Goal: Task Accomplishment & Management: Manage account settings

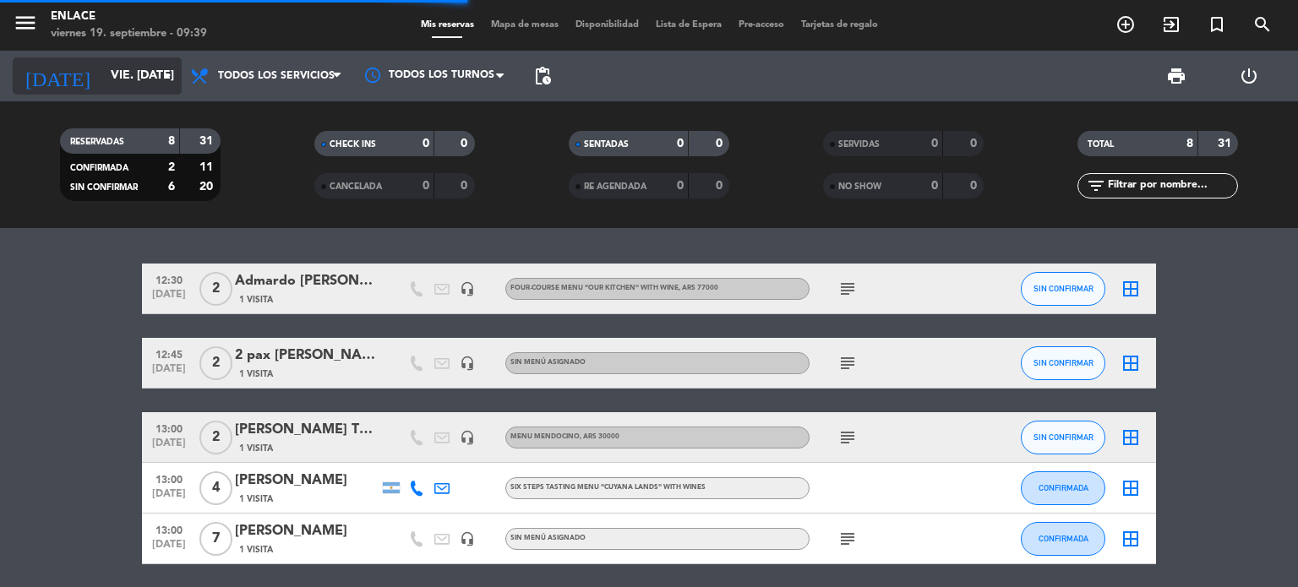
click at [172, 78] on icon "arrow_drop_down" at bounding box center [167, 76] width 20 height 20
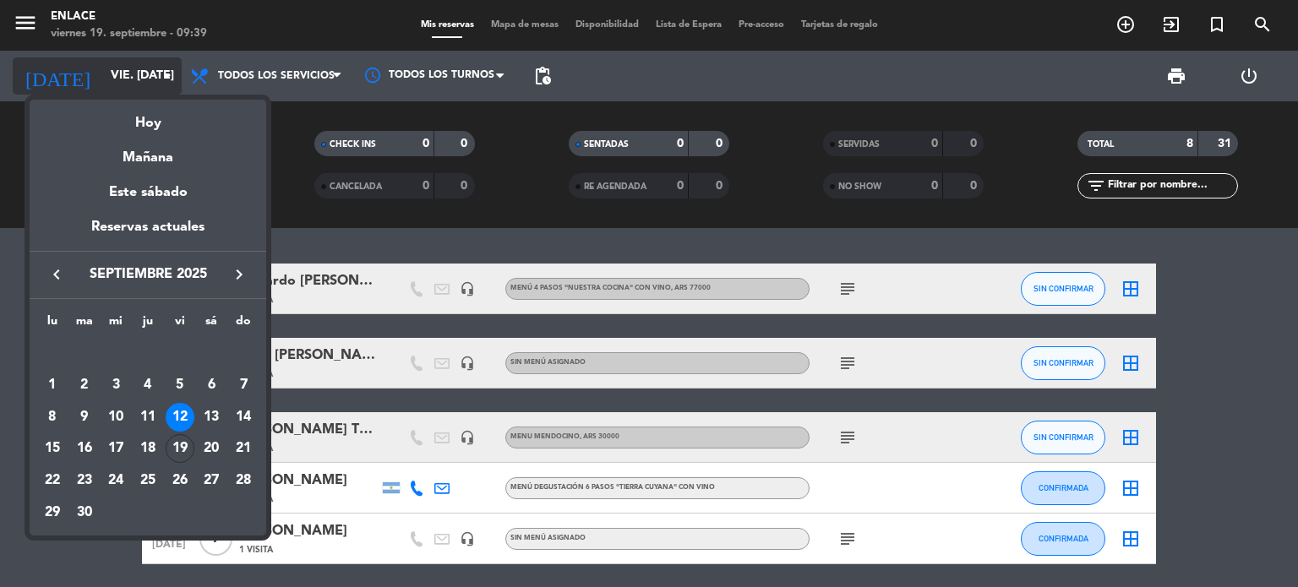
click at [172, 78] on div at bounding box center [649, 293] width 1298 height 587
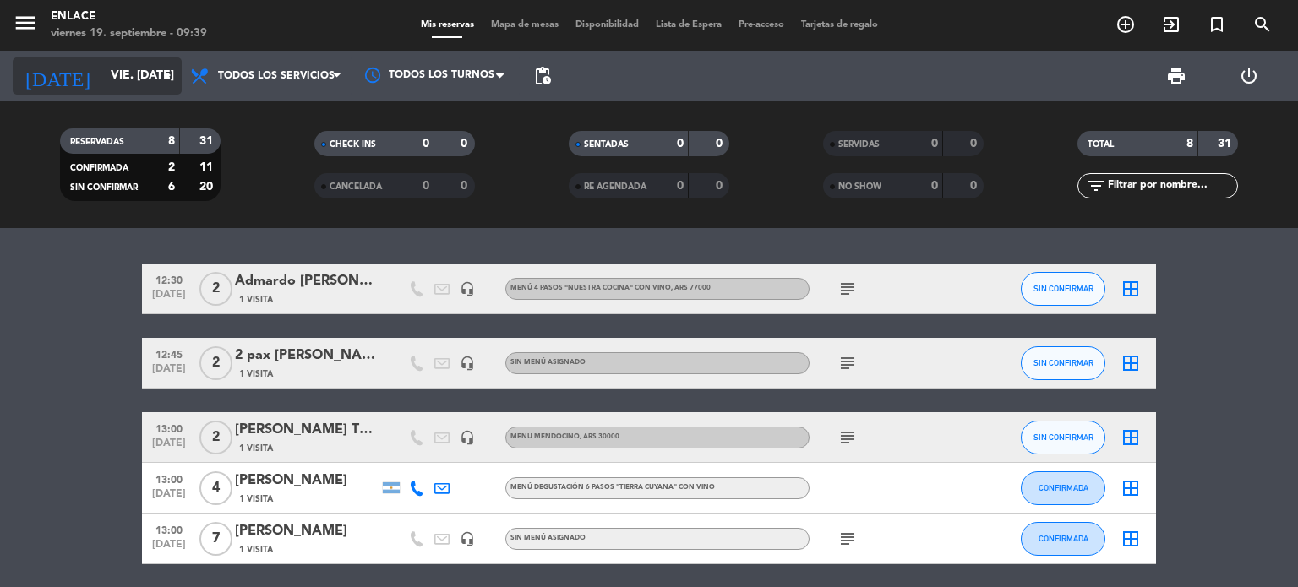
click at [162, 76] on icon "arrow_drop_down" at bounding box center [167, 76] width 20 height 20
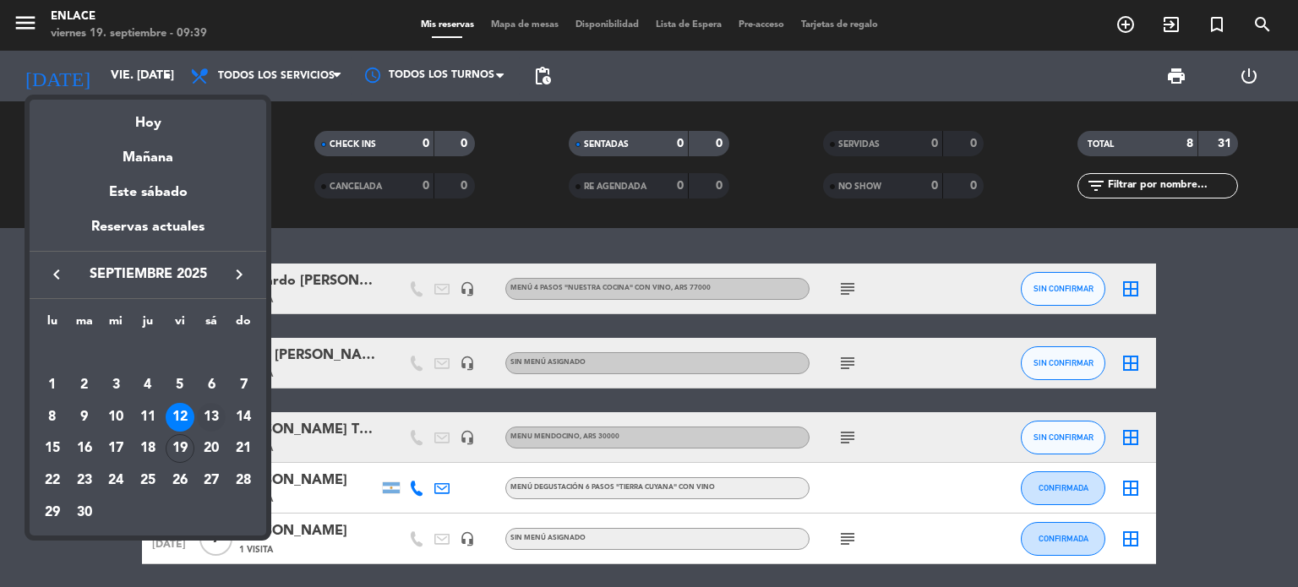
click at [214, 416] on div "13" at bounding box center [211, 417] width 29 height 29
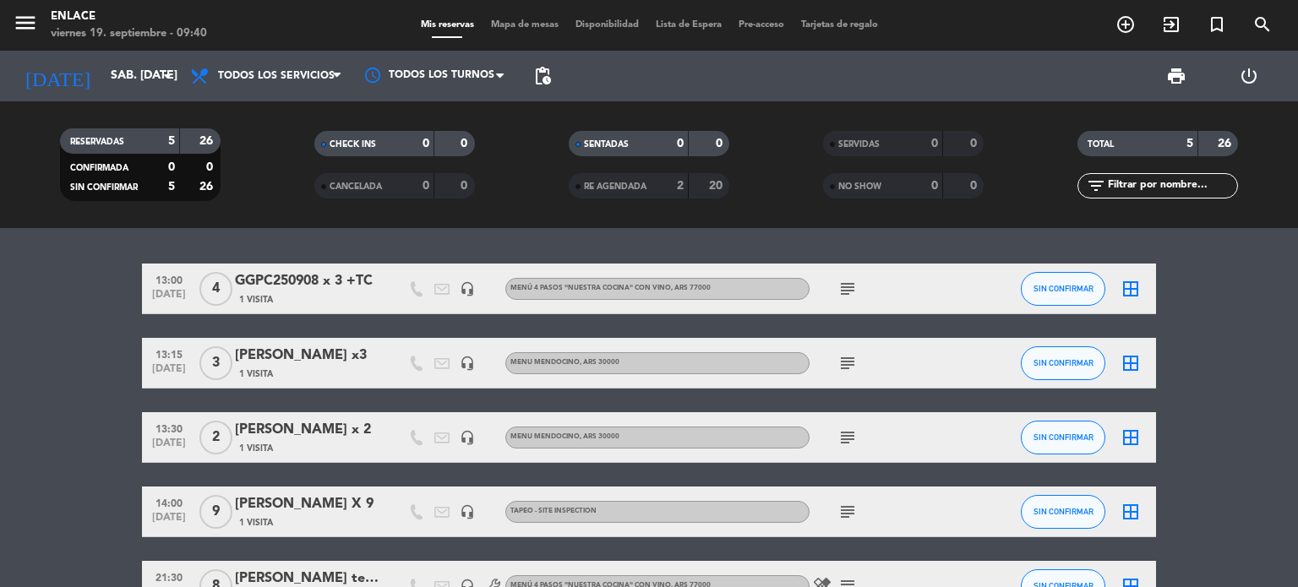
click at [850, 284] on icon "subject" at bounding box center [848, 289] width 20 height 20
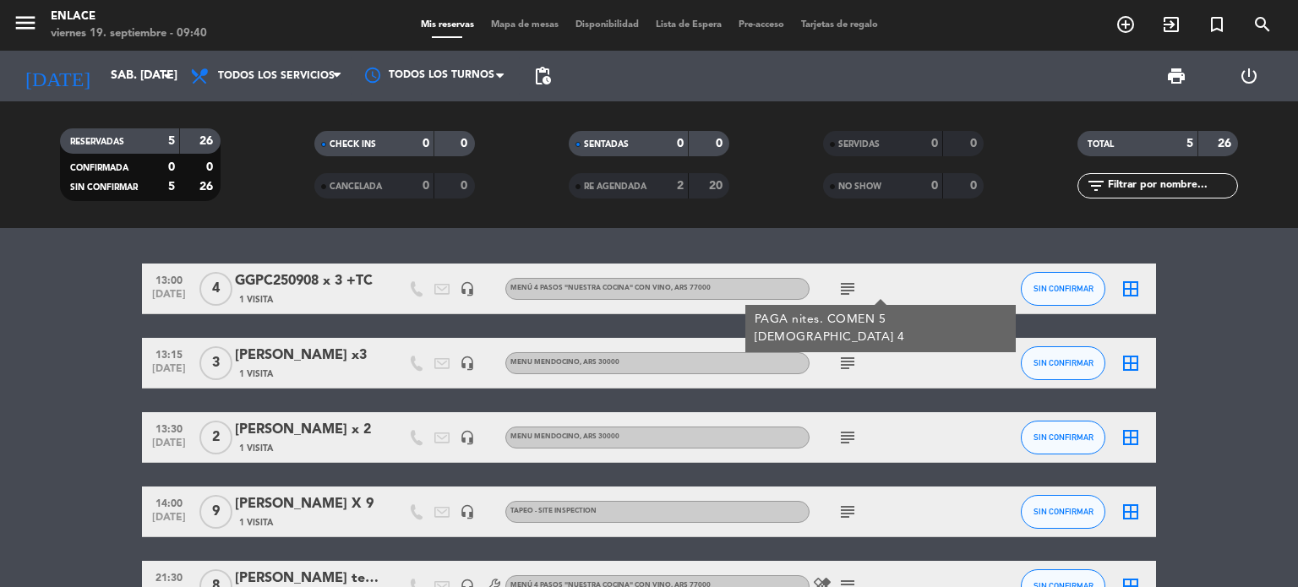
click at [850, 284] on icon "subject" at bounding box center [848, 289] width 20 height 20
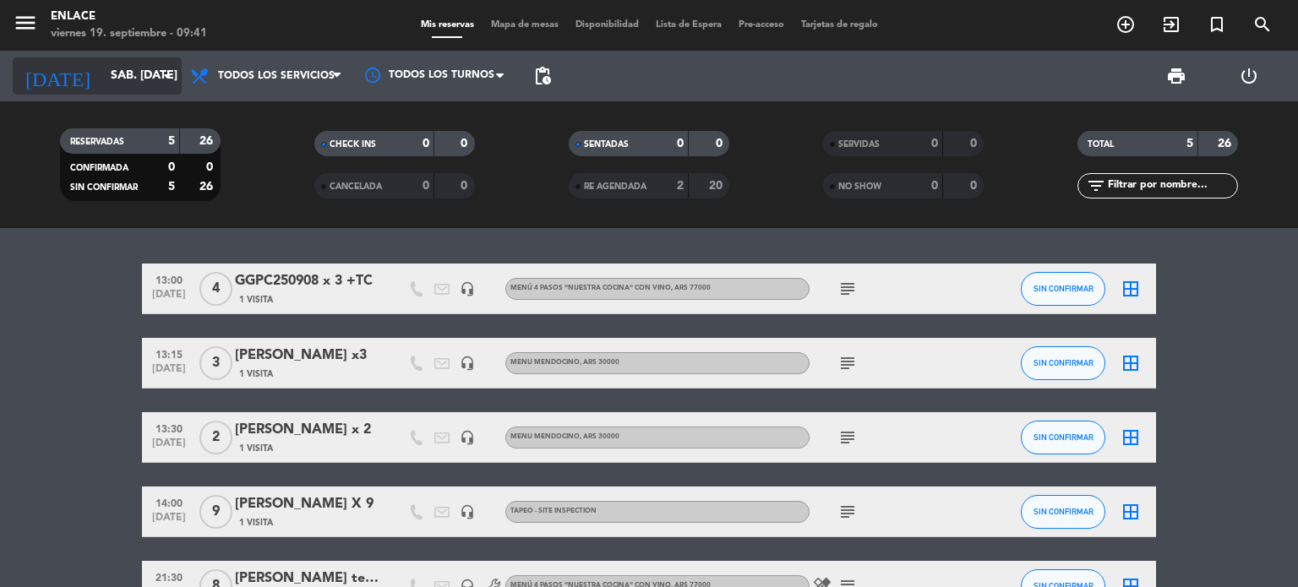
click at [167, 77] on icon "arrow_drop_down" at bounding box center [167, 76] width 20 height 20
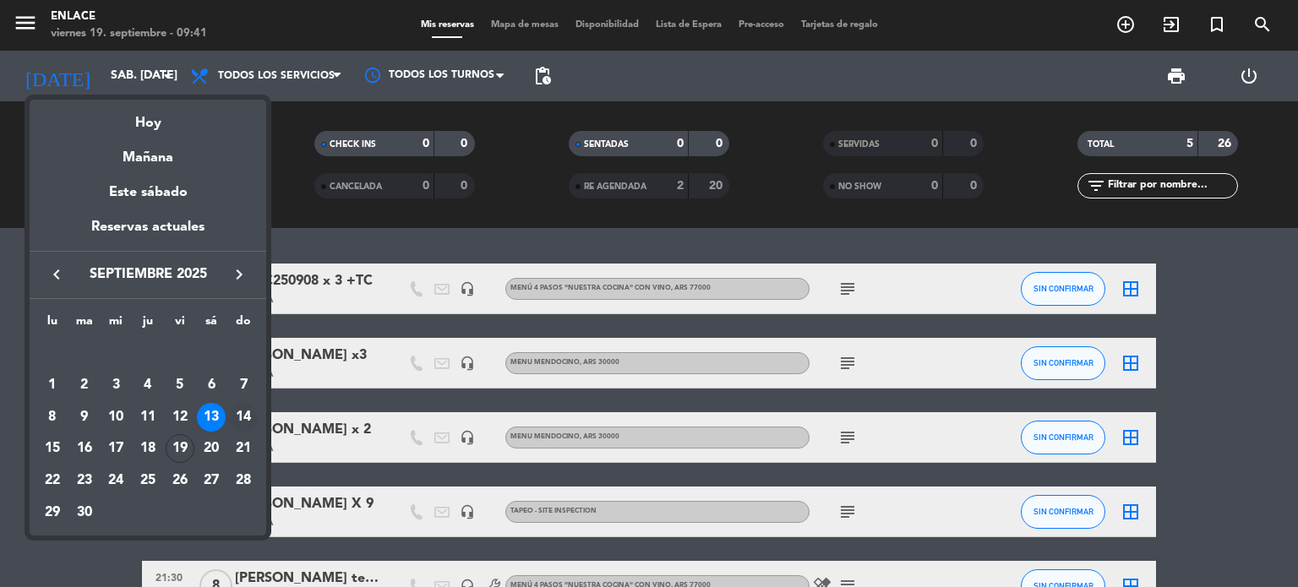
click at [240, 423] on div "14" at bounding box center [243, 417] width 29 height 29
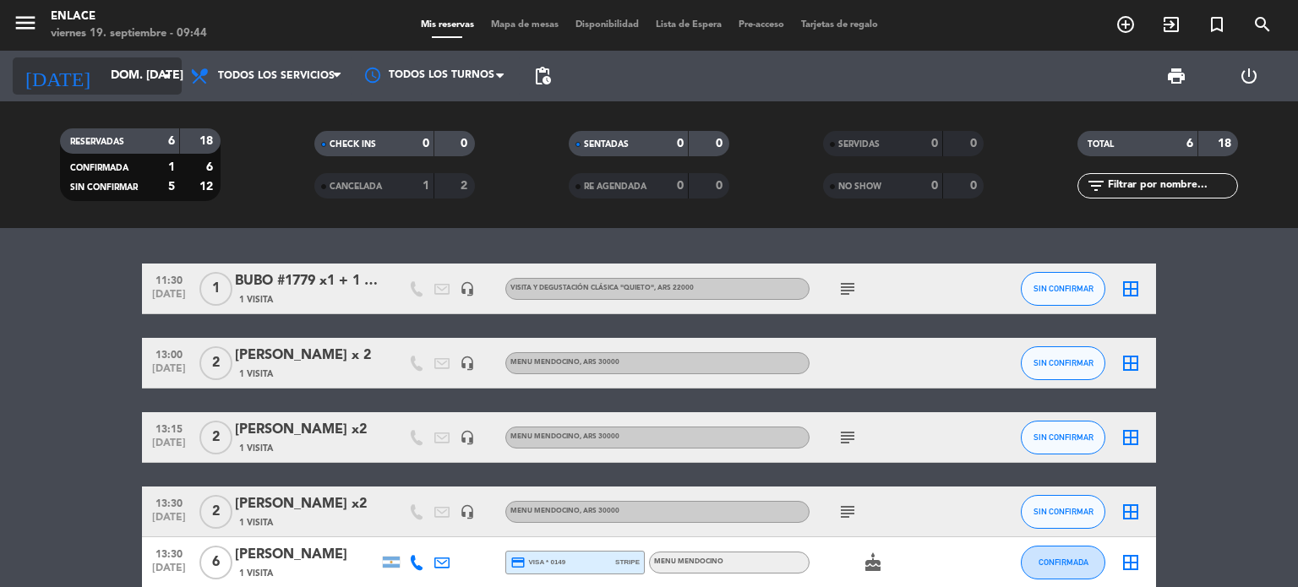
click at [172, 74] on icon "arrow_drop_down" at bounding box center [167, 76] width 20 height 20
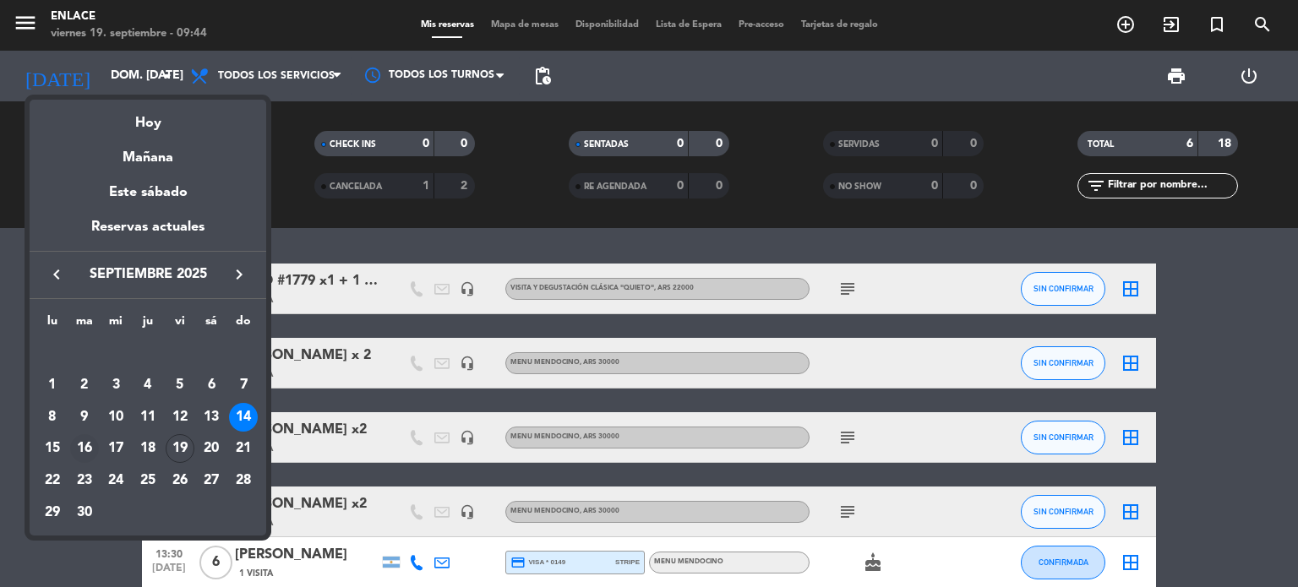
click at [88, 445] on div "16" at bounding box center [84, 448] width 29 height 29
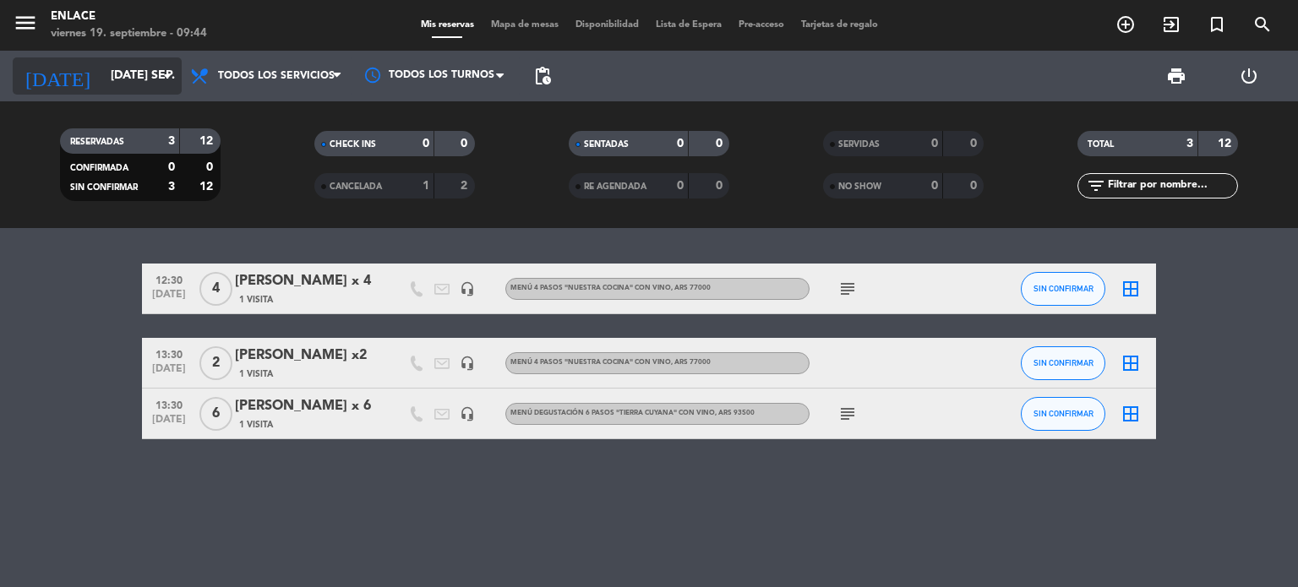
click at [161, 80] on icon "arrow_drop_down" at bounding box center [167, 76] width 20 height 20
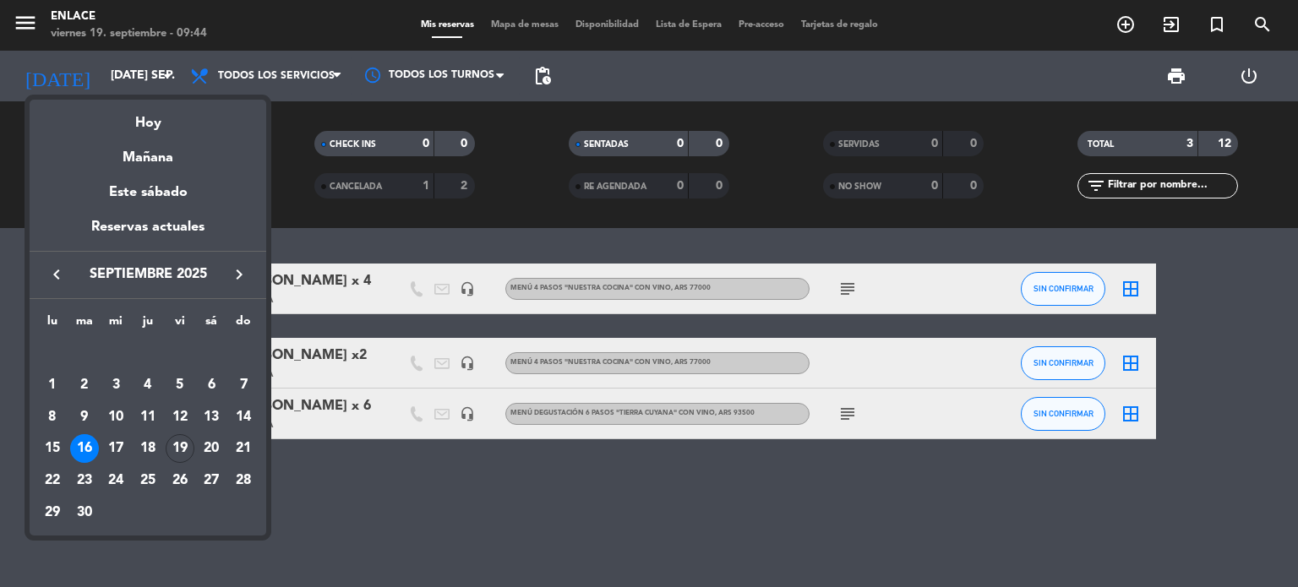
click at [122, 452] on div "17" at bounding box center [115, 448] width 29 height 29
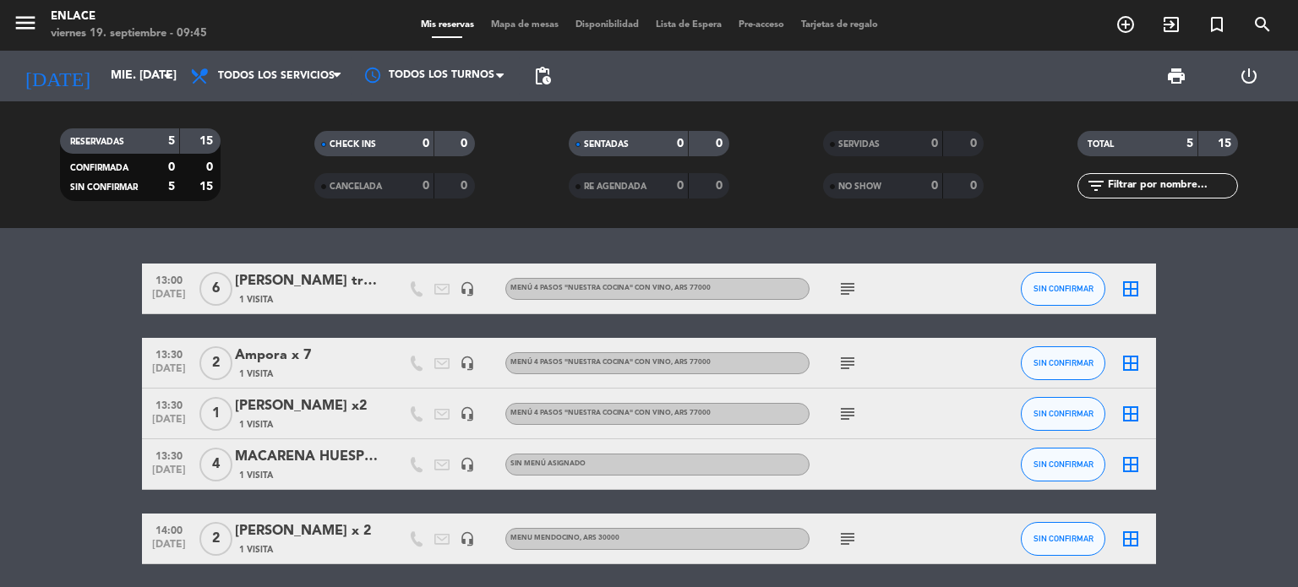
click at [844, 289] on icon "subject" at bounding box center [848, 289] width 20 height 20
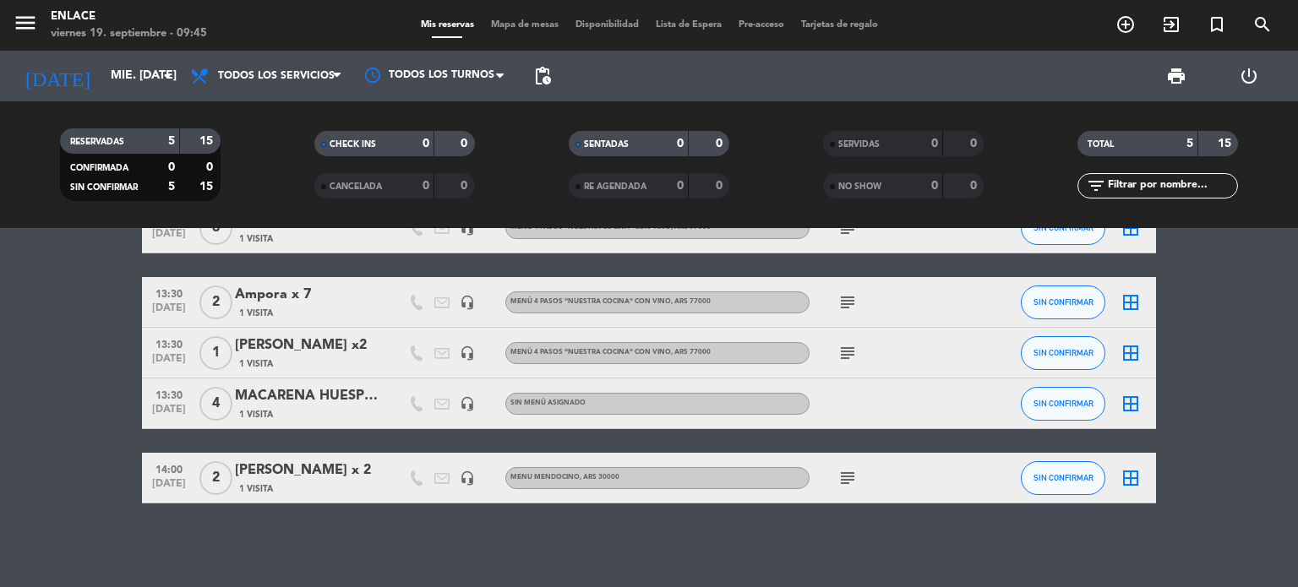
click at [849, 364] on div "subject" at bounding box center [886, 353] width 152 height 50
click at [848, 358] on icon "subject" at bounding box center [848, 353] width 20 height 20
click at [932, 349] on div "subject [DEMOGRAPHIC_DATA] adora. Es un pax" at bounding box center [886, 353] width 152 height 50
click at [168, 74] on icon "arrow_drop_down" at bounding box center [167, 76] width 20 height 20
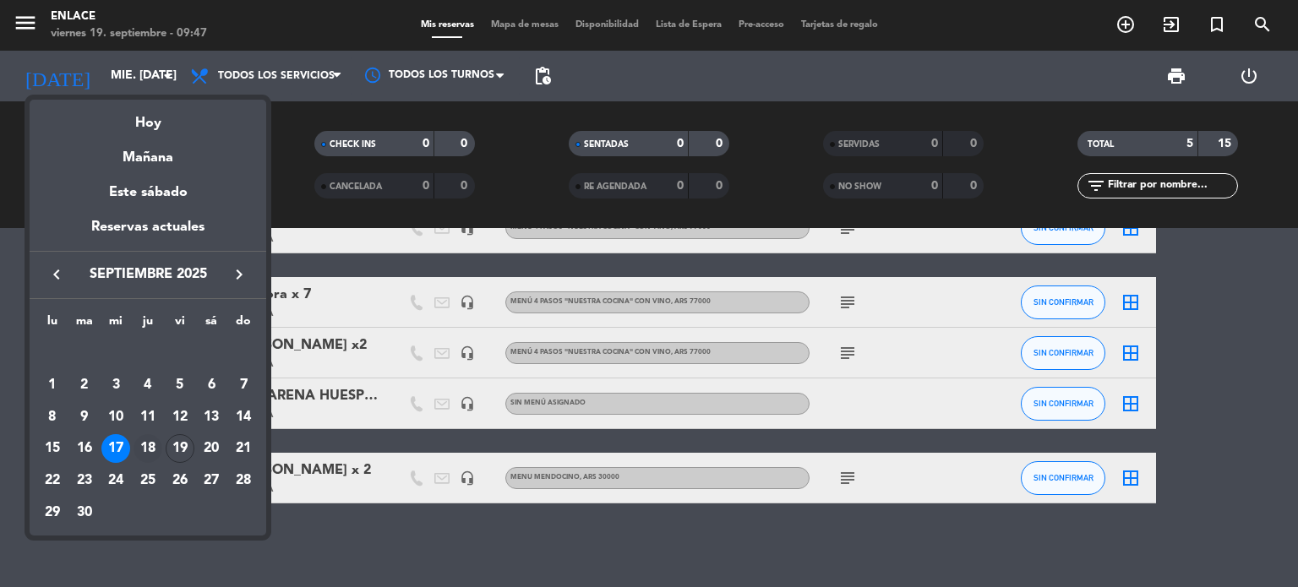
click at [148, 444] on div "18" at bounding box center [148, 448] width 29 height 29
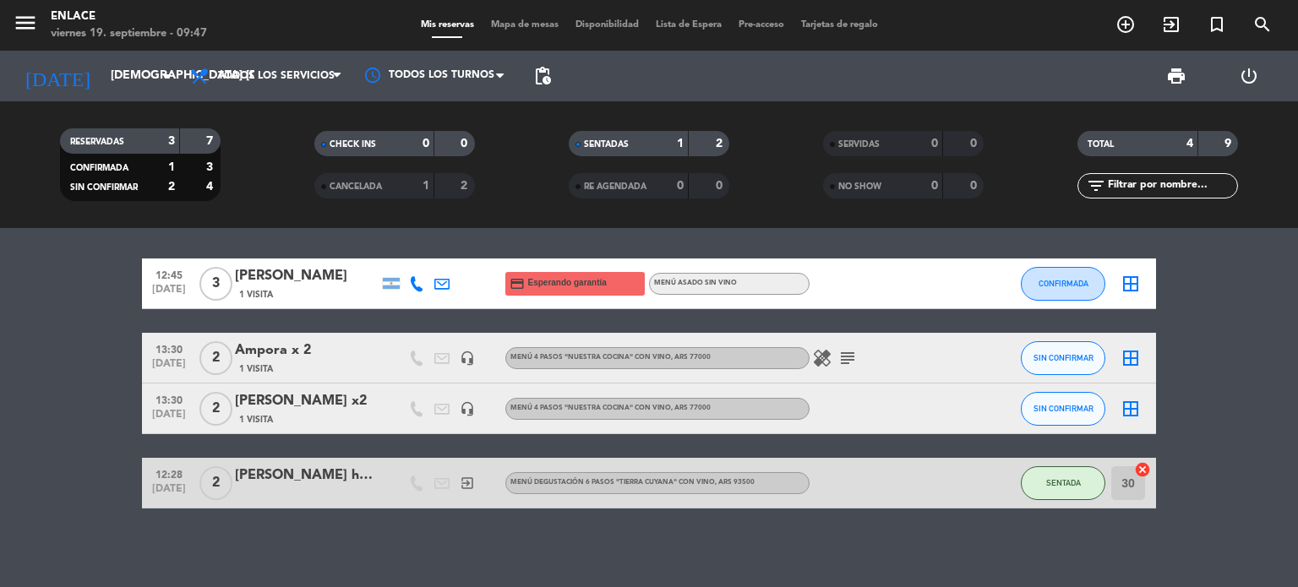
scroll to position [10, 0]
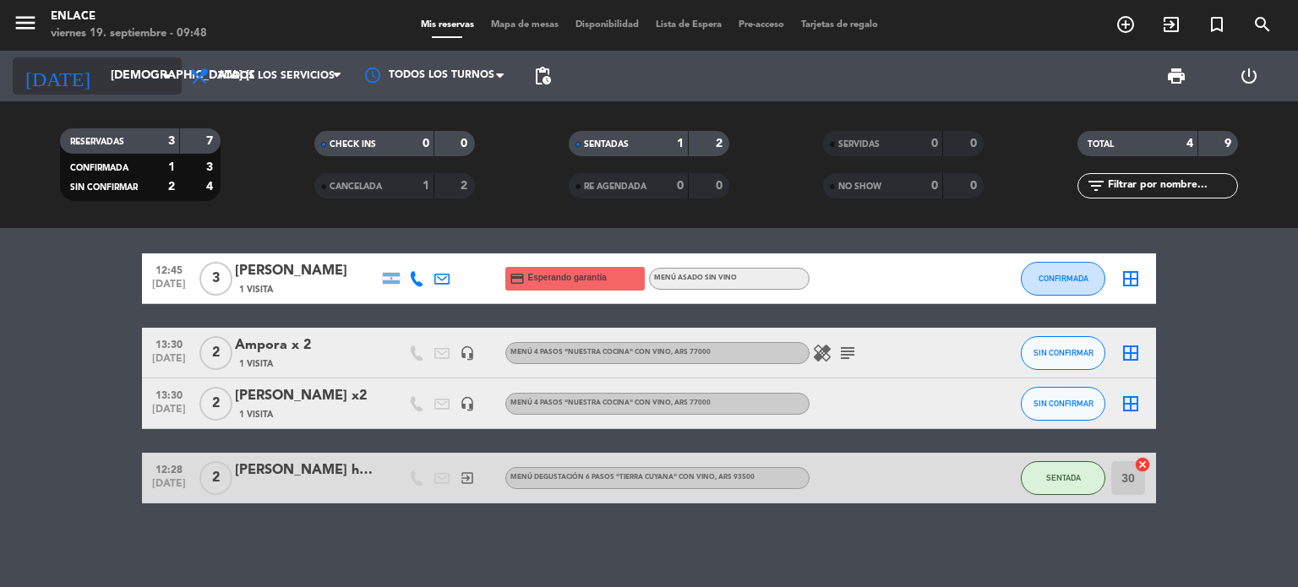
click at [176, 75] on icon "arrow_drop_down" at bounding box center [167, 76] width 20 height 20
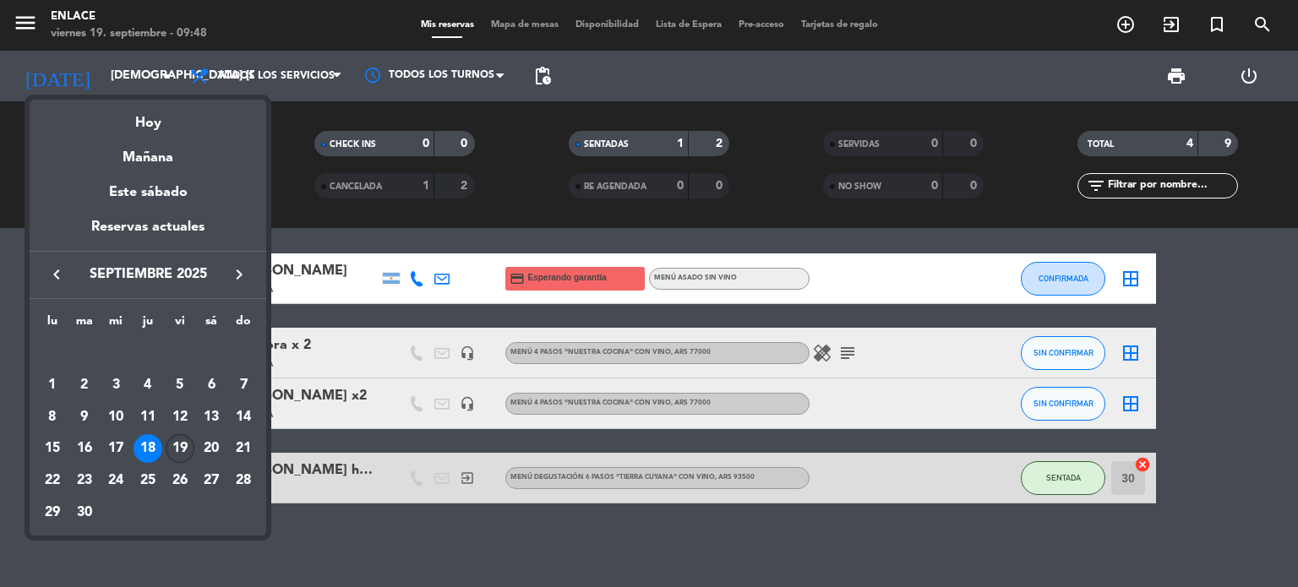
click at [183, 457] on div "19" at bounding box center [180, 448] width 29 height 29
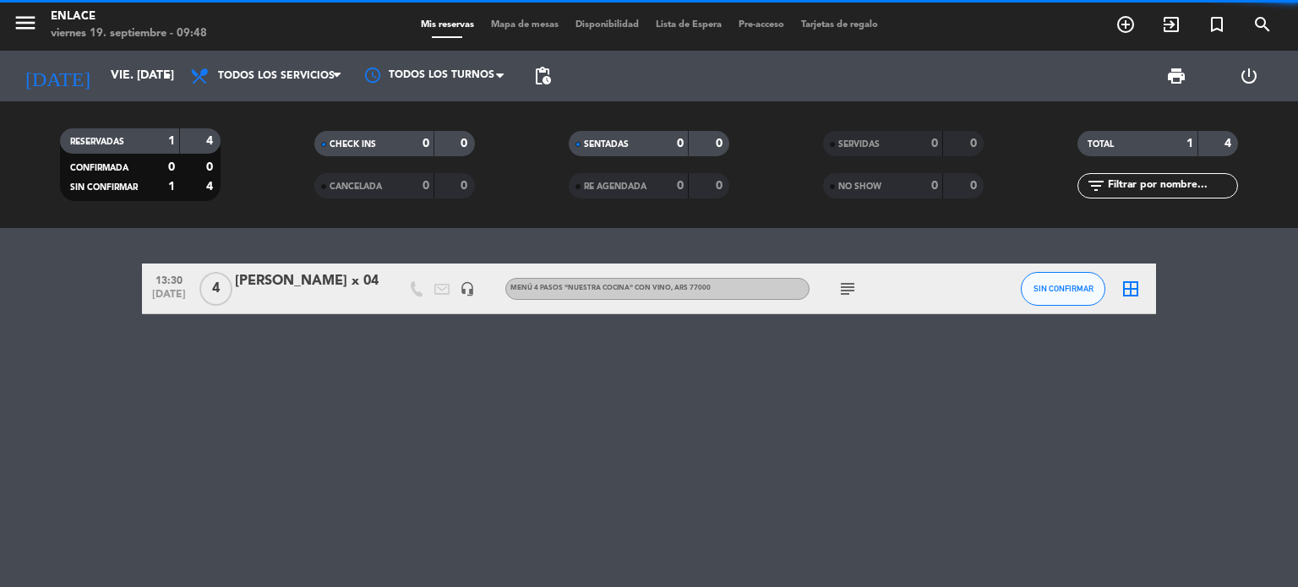
scroll to position [0, 0]
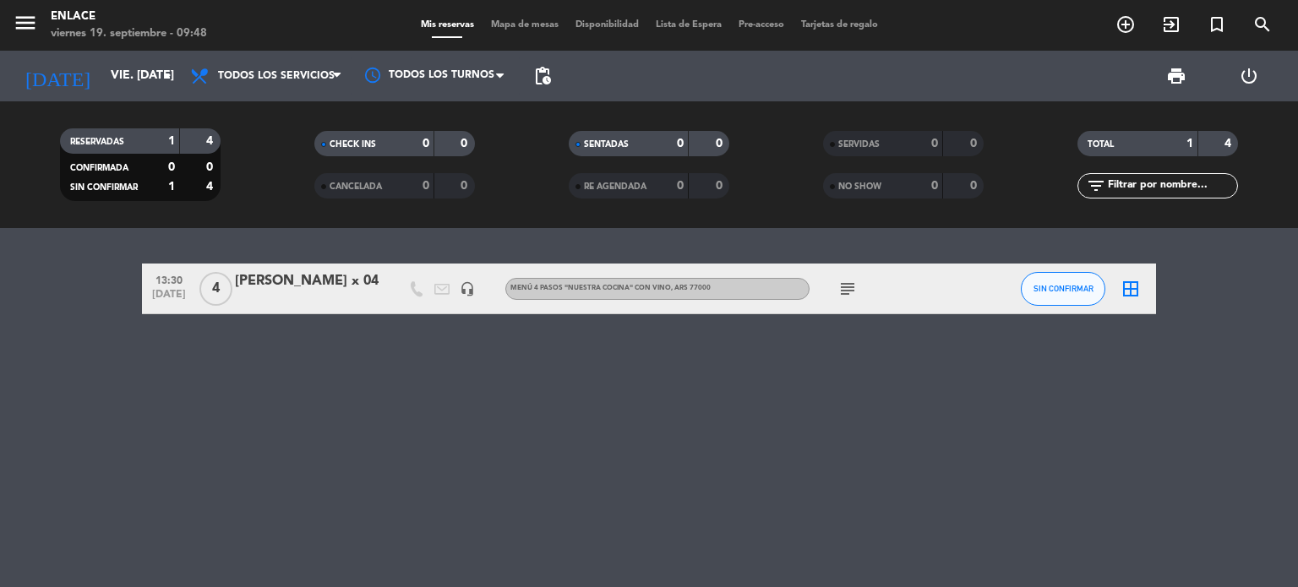
click at [832, 284] on div "subject" at bounding box center [886, 289] width 152 height 50
click at [845, 285] on icon "subject" at bounding box center [848, 289] width 20 height 20
click at [845, 284] on icon "subject" at bounding box center [848, 289] width 20 height 20
click at [166, 63] on input "vie. [DATE]" at bounding box center [182, 76] width 161 height 30
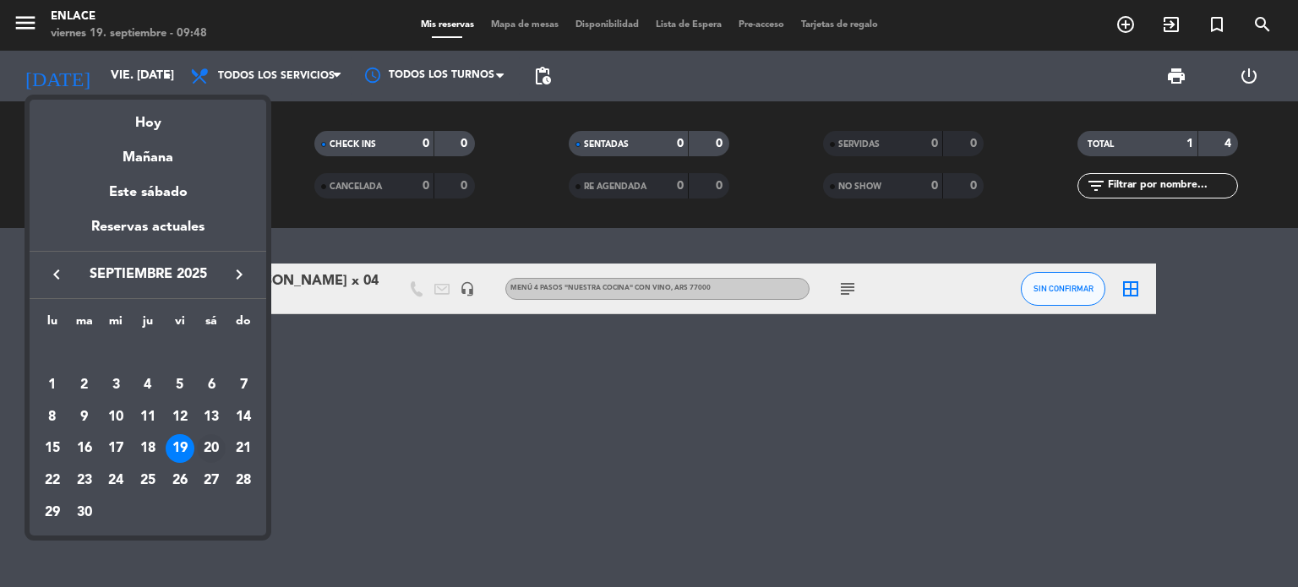
click at [216, 450] on div "20" at bounding box center [211, 448] width 29 height 29
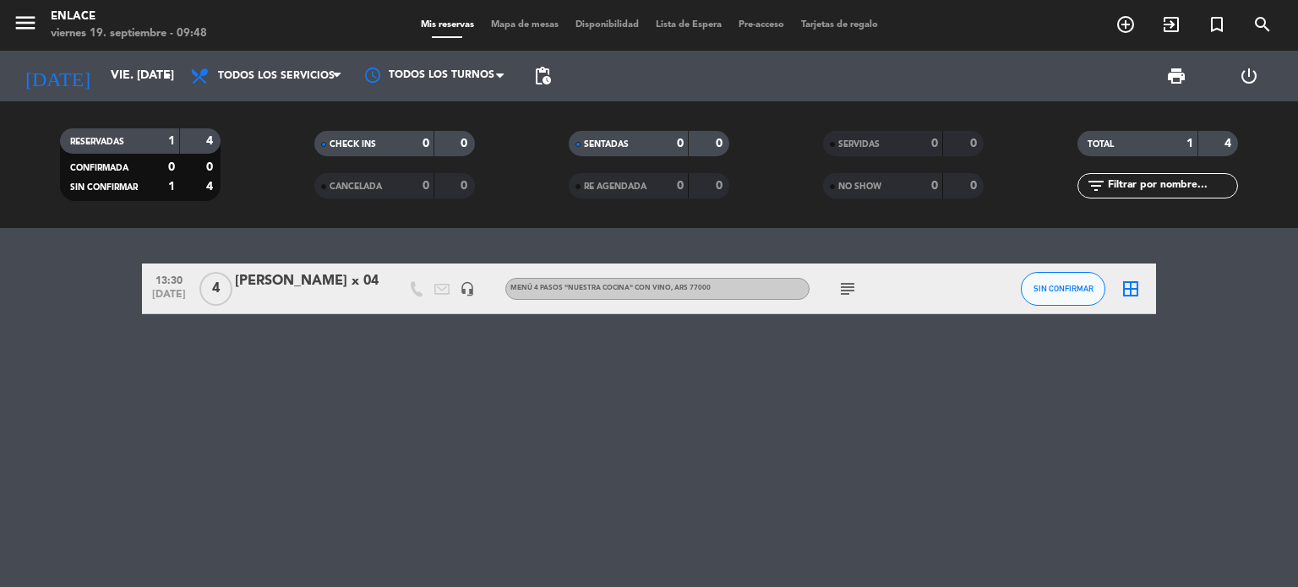
type input "sáb. [DATE]"
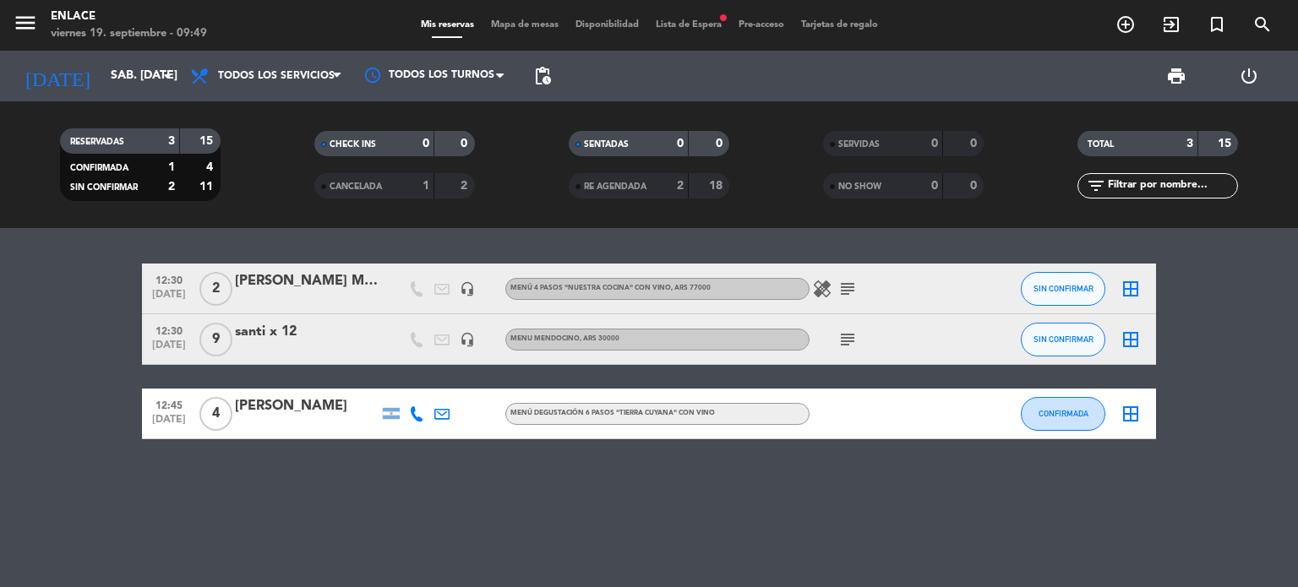
click at [285, 334] on div "santi x 12" at bounding box center [307, 332] width 144 height 22
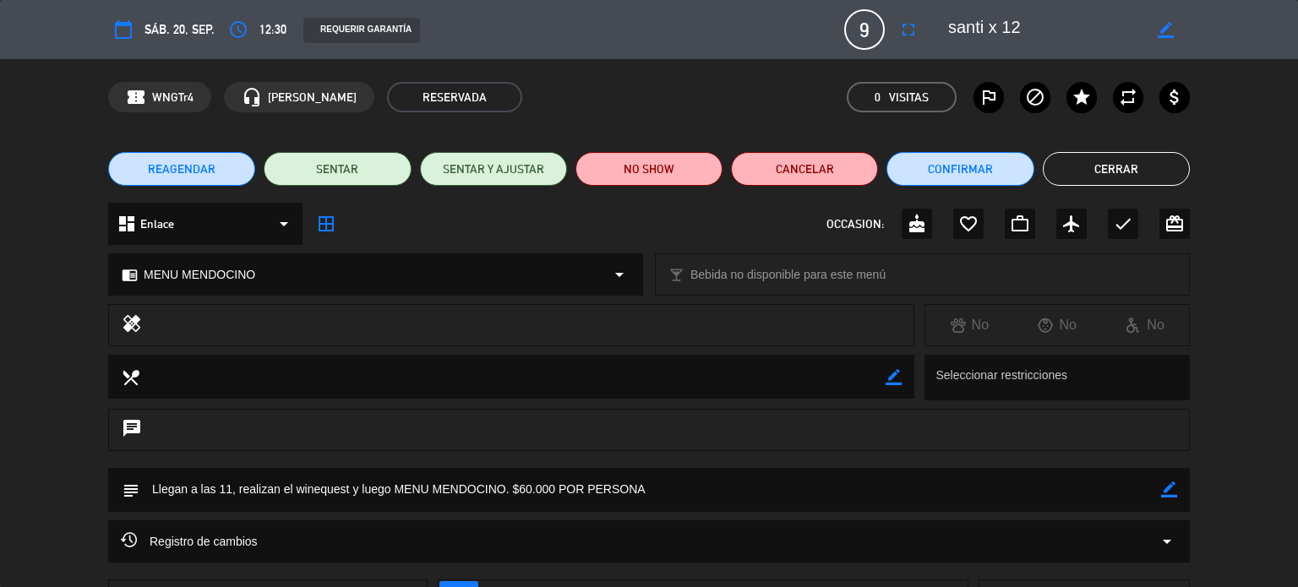
click at [1169, 33] on icon "border_color" at bounding box center [1166, 30] width 16 height 16
click at [1038, 29] on textarea at bounding box center [1045, 29] width 194 height 30
type textarea "santi x 9"
click at [1169, 30] on icon at bounding box center [1166, 30] width 16 height 16
click at [774, 373] on textarea at bounding box center [512, 376] width 746 height 43
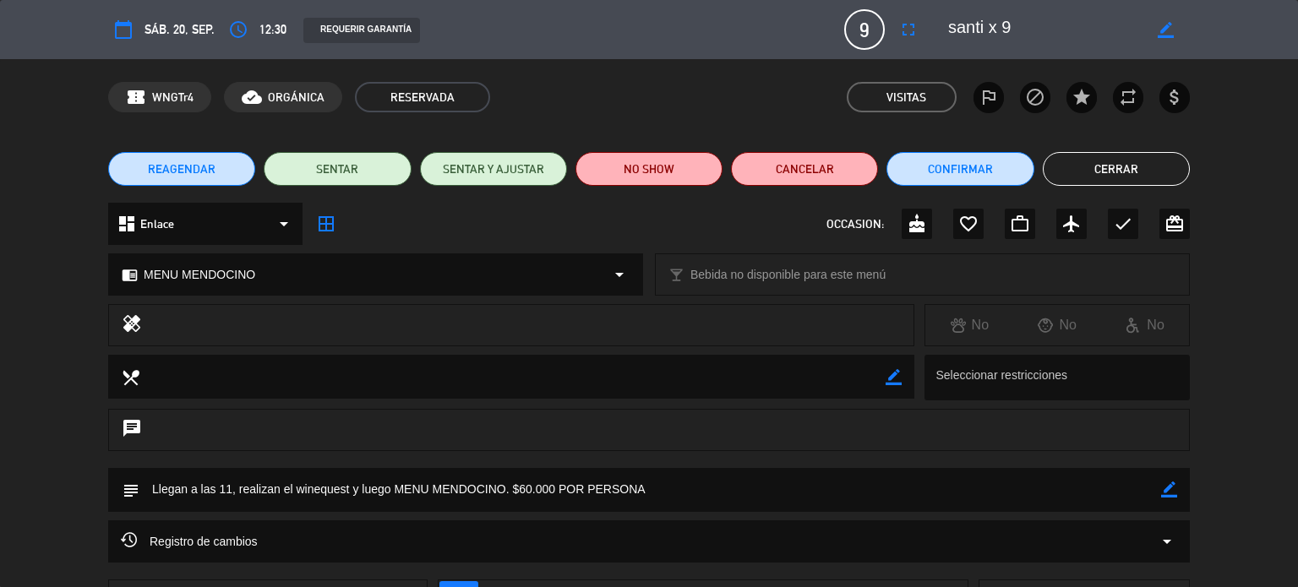
click at [887, 375] on icon "border_color" at bounding box center [894, 377] width 16 height 16
type textarea "UNA PERSONA CELIACA"
click at [898, 375] on icon at bounding box center [894, 377] width 16 height 16
click at [1089, 172] on button "Cerrar" at bounding box center [1116, 169] width 147 height 34
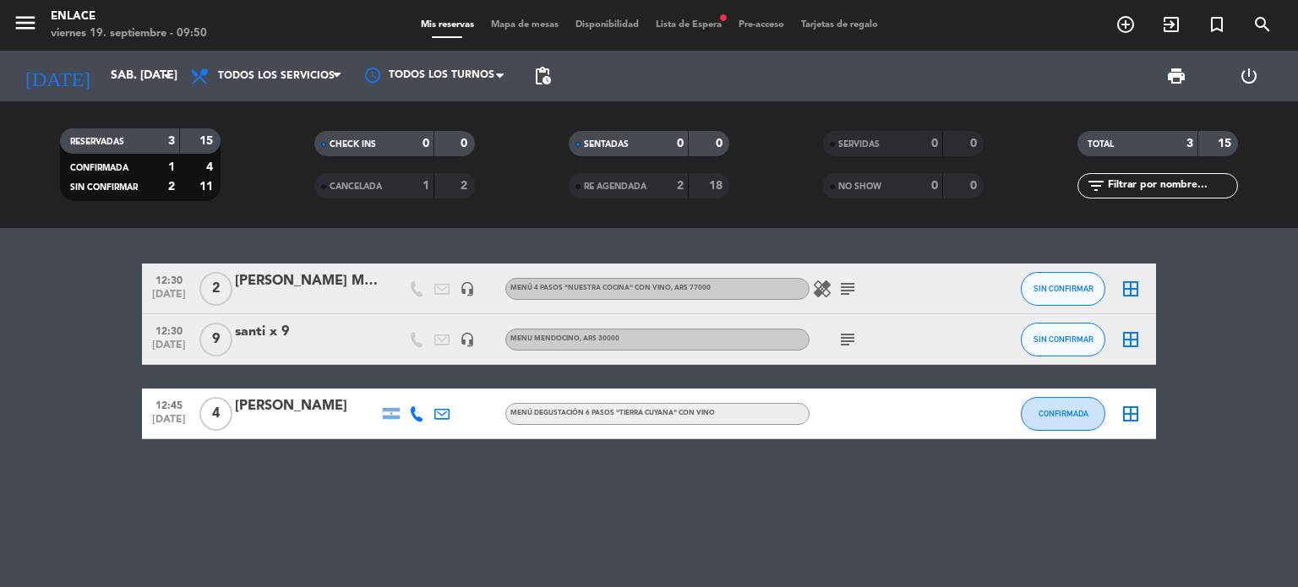
click at [822, 337] on div "subject" at bounding box center [886, 339] width 152 height 50
click at [850, 292] on icon "subject" at bounding box center [848, 289] width 20 height 20
click at [873, 292] on div "healing subject Paga adora" at bounding box center [886, 289] width 152 height 50
click at [164, 86] on input "sáb. [DATE]" at bounding box center [182, 76] width 161 height 30
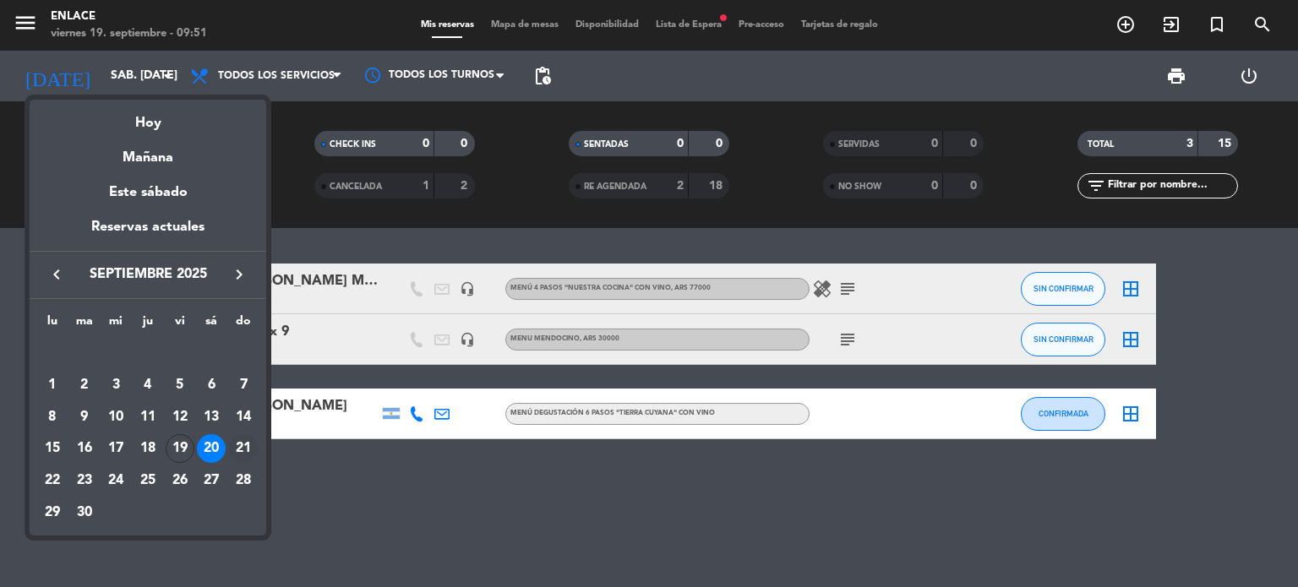
click at [243, 451] on div "21" at bounding box center [243, 448] width 29 height 29
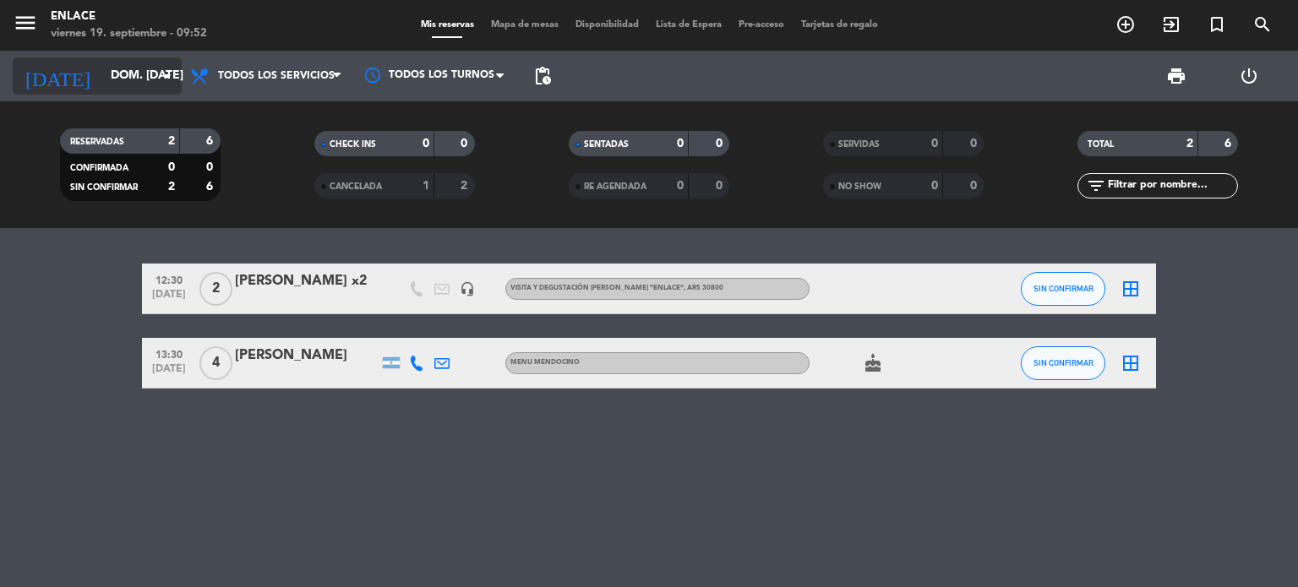
click at [166, 86] on input "dom. [DATE]" at bounding box center [182, 76] width 161 height 30
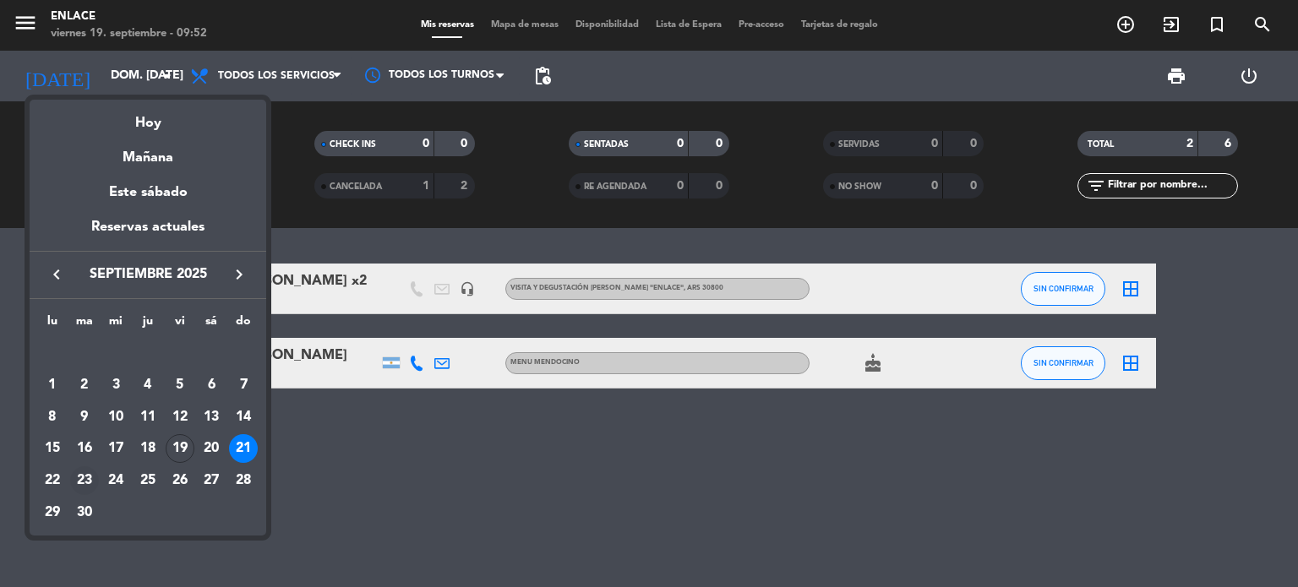
click at [87, 483] on div "23" at bounding box center [84, 481] width 29 height 29
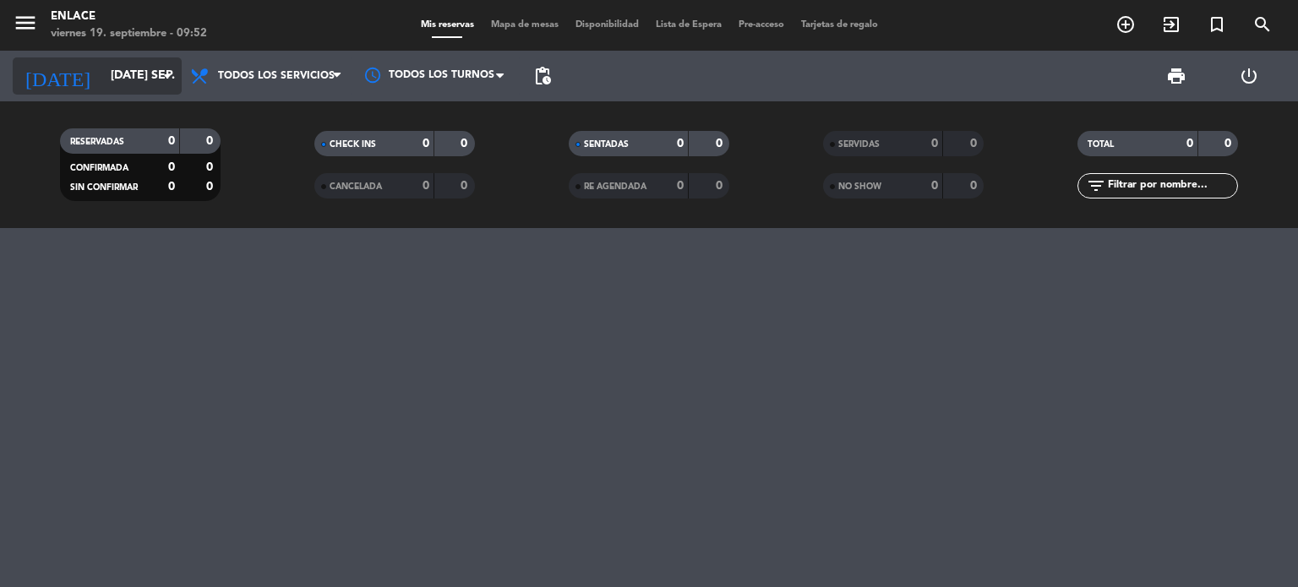
click at [161, 81] on icon "arrow_drop_down" at bounding box center [167, 76] width 20 height 20
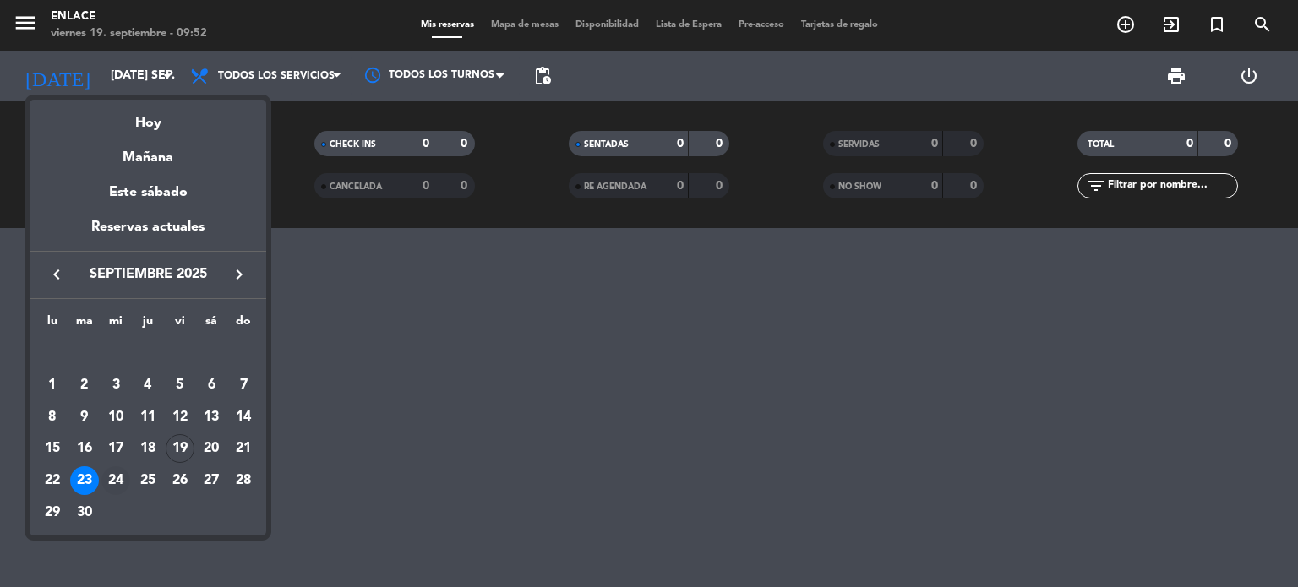
click at [124, 480] on div "24" at bounding box center [115, 481] width 29 height 29
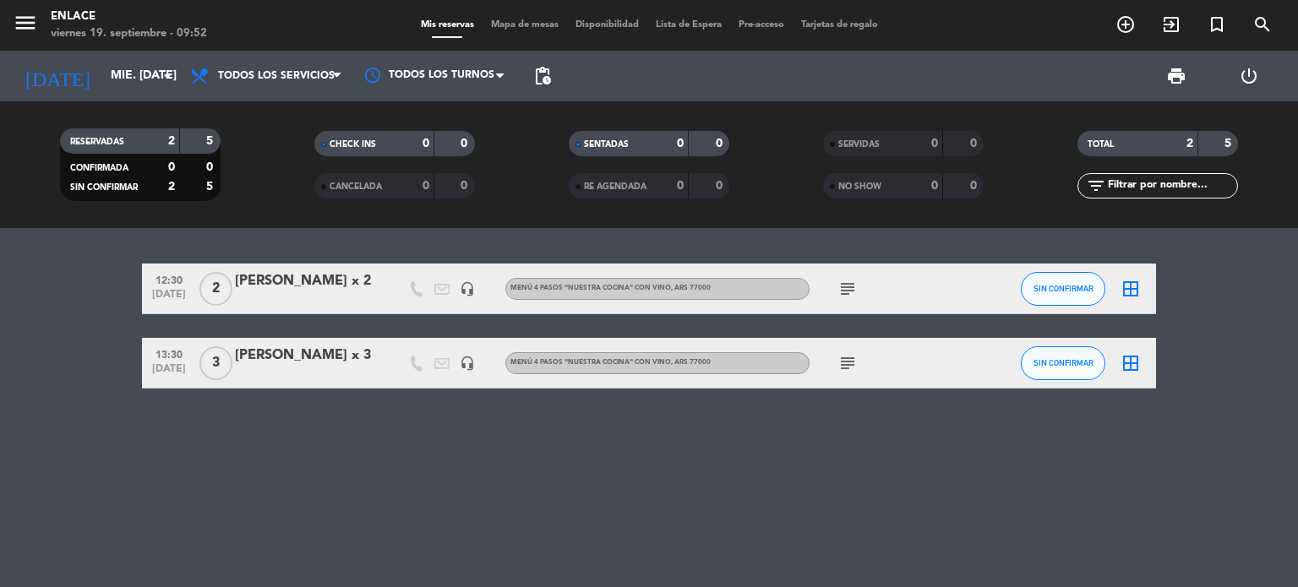
click at [845, 289] on icon "subject" at bounding box center [848, 289] width 20 height 20
click at [846, 354] on icon "subject" at bounding box center [848, 363] width 20 height 20
click at [708, 445] on div "12:30 [DATE] 2 [PERSON_NAME] x 2 headset_mic Menú 4 pasos "NUESTRA COCINA" con …" at bounding box center [649, 407] width 1298 height 359
click at [172, 74] on icon "arrow_drop_down" at bounding box center [167, 76] width 20 height 20
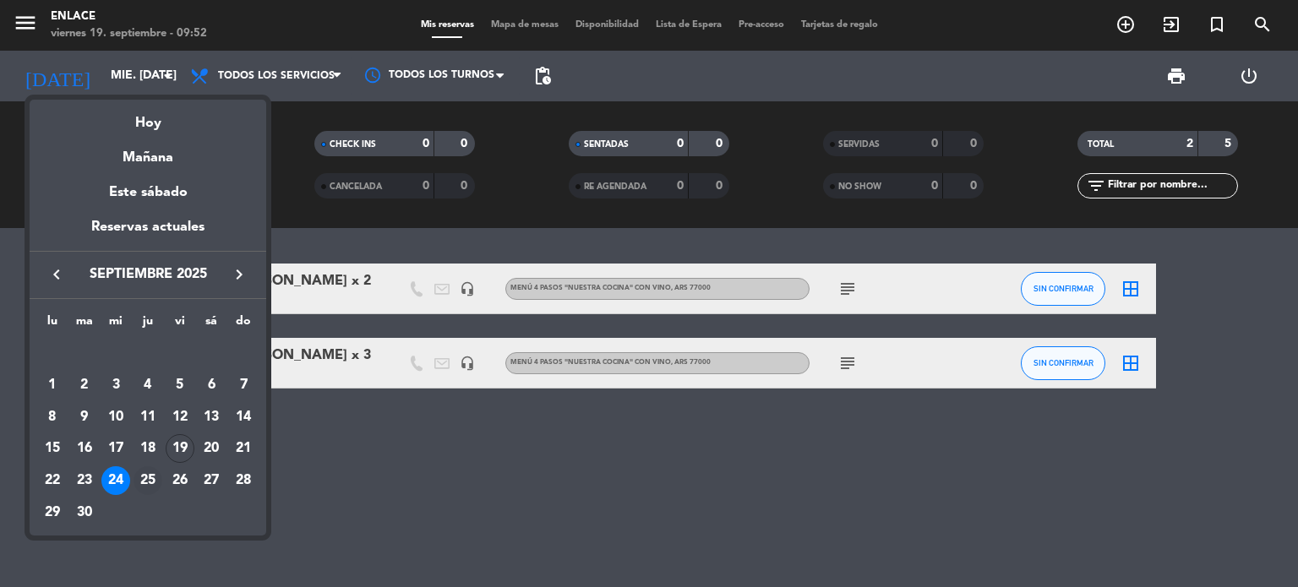
click at [152, 483] on div "25" at bounding box center [148, 481] width 29 height 29
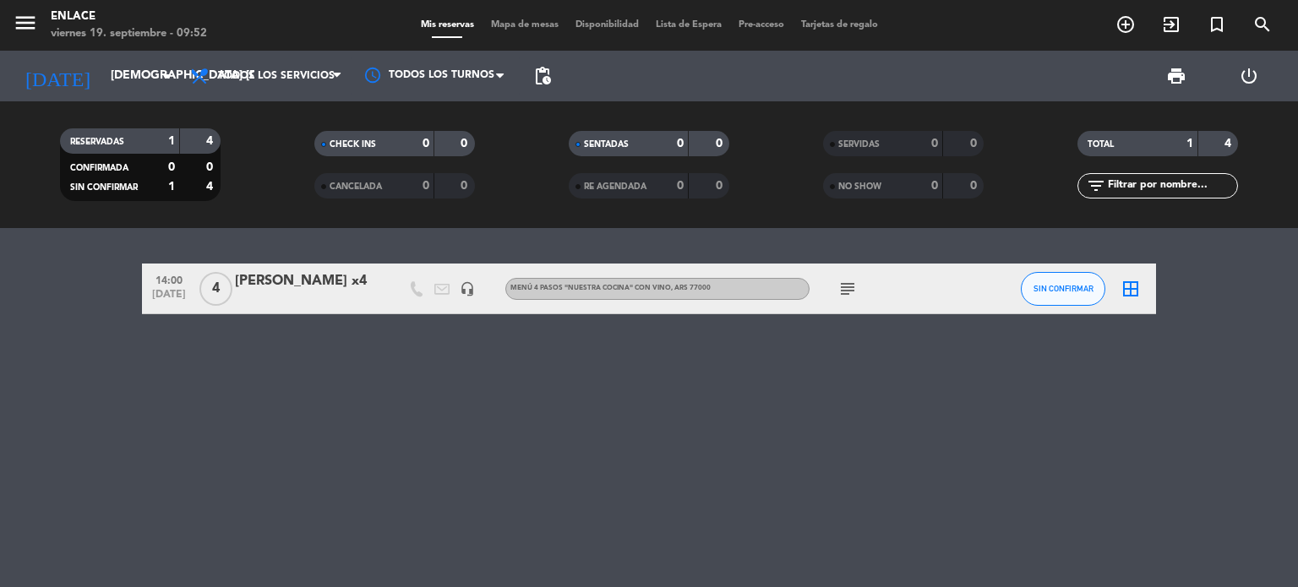
click at [850, 289] on icon "subject" at bounding box center [848, 289] width 20 height 20
click at [164, 84] on icon "arrow_drop_down" at bounding box center [167, 76] width 20 height 20
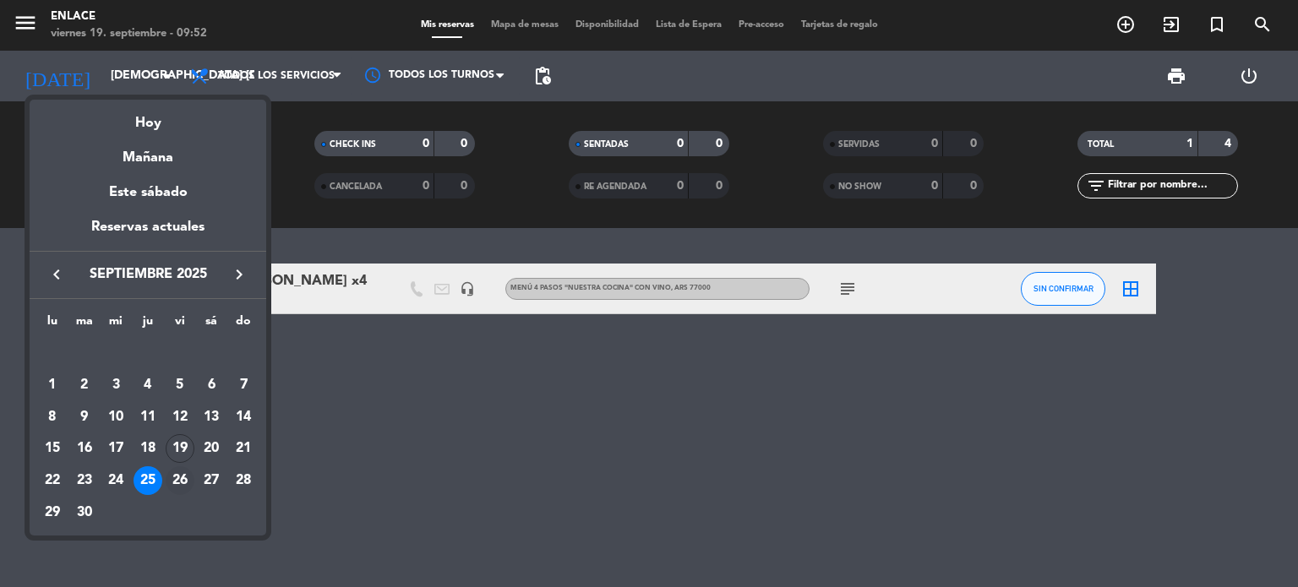
click at [179, 489] on div "26" at bounding box center [180, 481] width 29 height 29
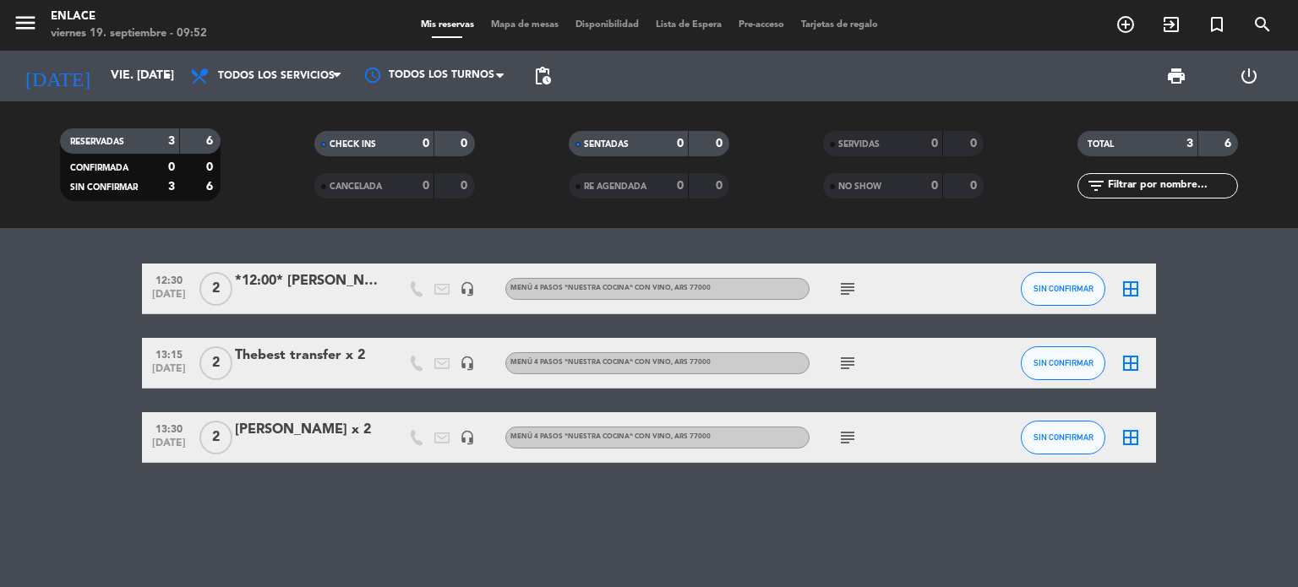
click at [842, 287] on icon "subject" at bounding box center [848, 289] width 20 height 20
click at [848, 360] on icon "subject" at bounding box center [848, 363] width 20 height 20
click at [854, 434] on icon "subject" at bounding box center [848, 438] width 20 height 20
click at [159, 68] on icon "arrow_drop_down" at bounding box center [167, 76] width 20 height 20
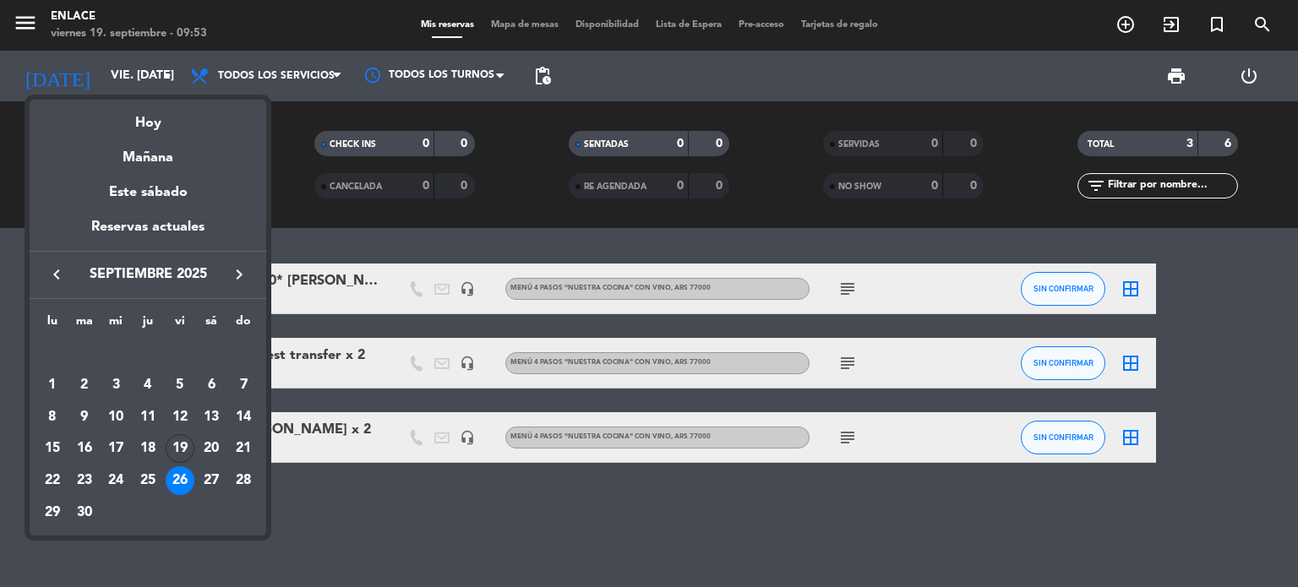
click at [199, 472] on div "27" at bounding box center [211, 481] width 29 height 29
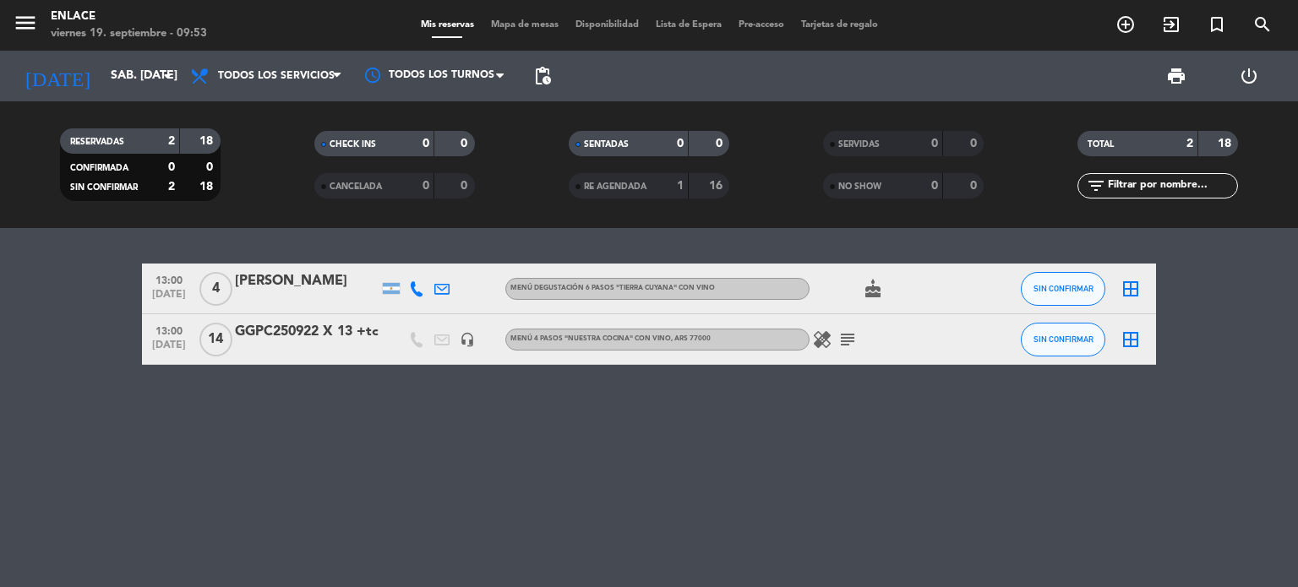
click at [882, 293] on icon "cake" at bounding box center [873, 289] width 20 height 20
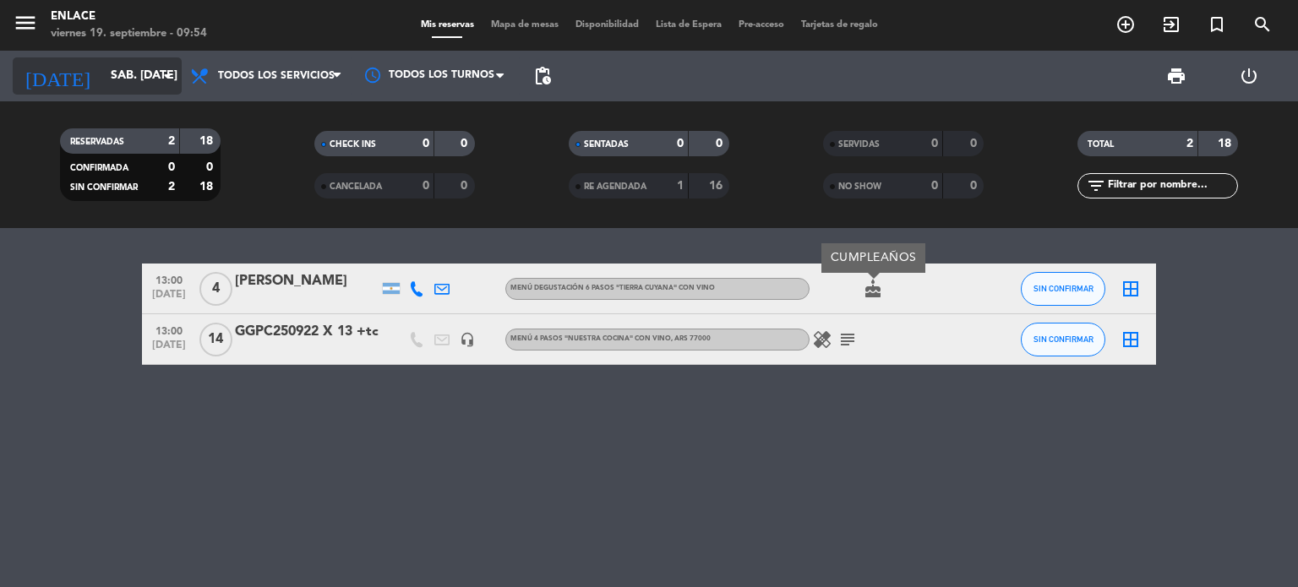
click at [177, 73] on icon "arrow_drop_down" at bounding box center [167, 76] width 20 height 20
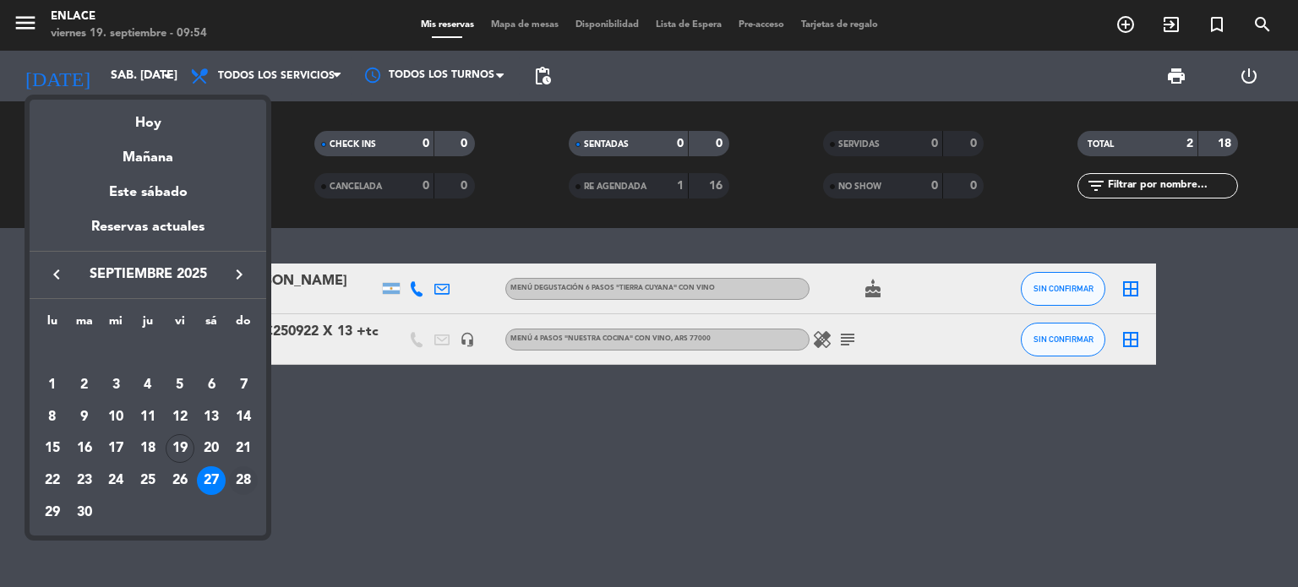
click at [241, 480] on div "28" at bounding box center [243, 481] width 29 height 29
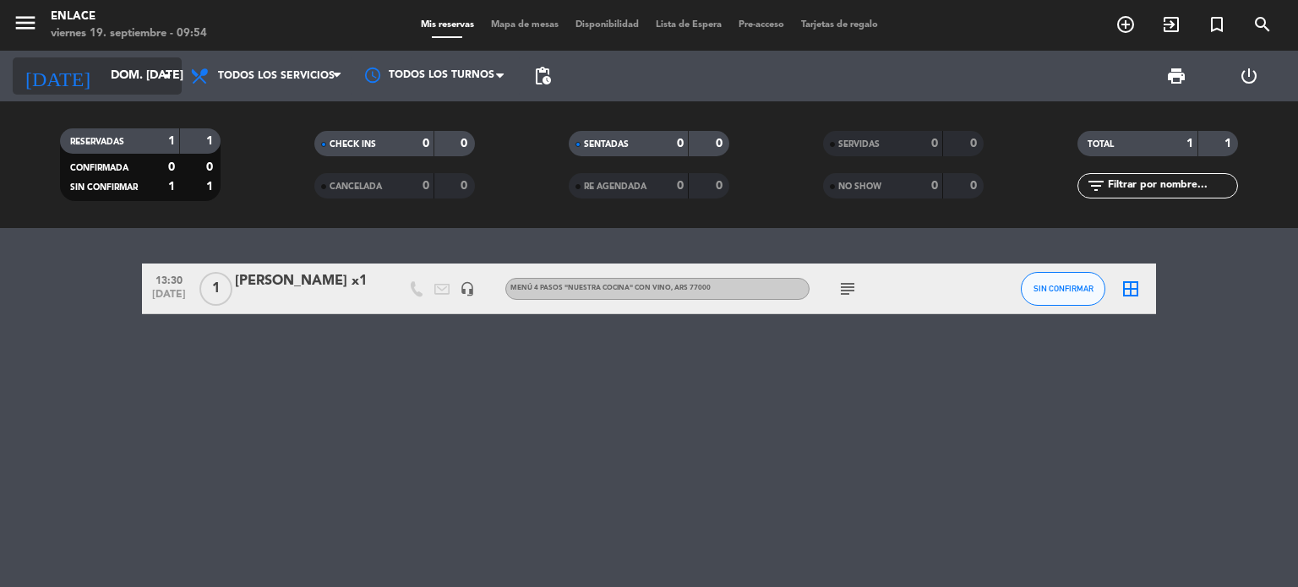
click at [172, 79] on icon "arrow_drop_down" at bounding box center [167, 76] width 20 height 20
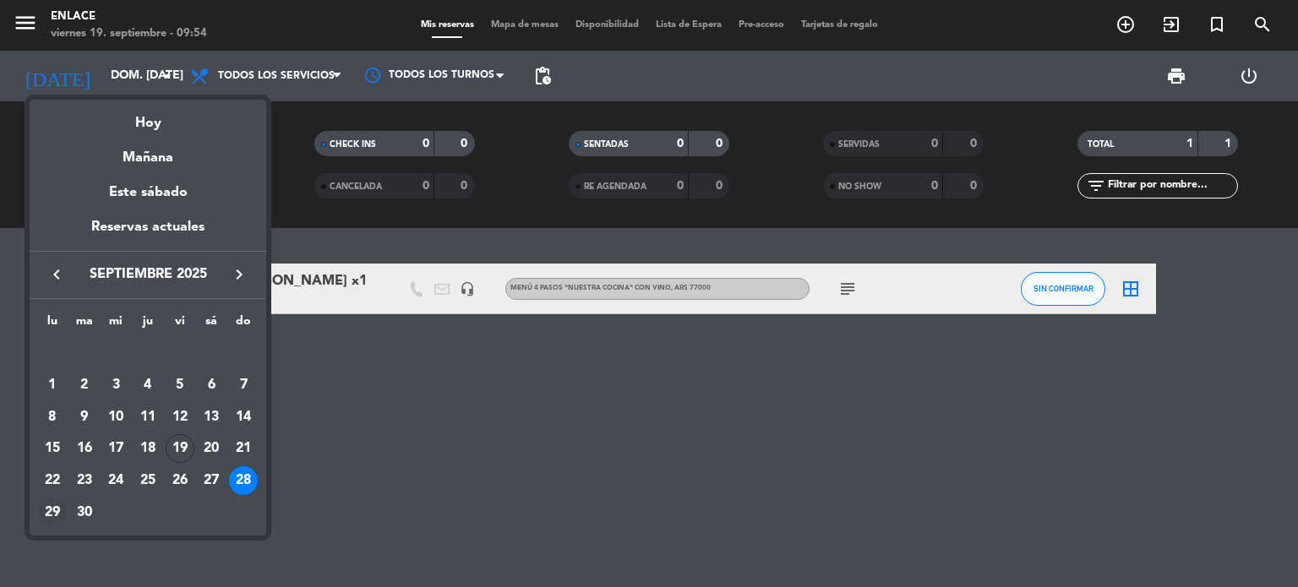
click at [52, 514] on div "29" at bounding box center [52, 513] width 29 height 29
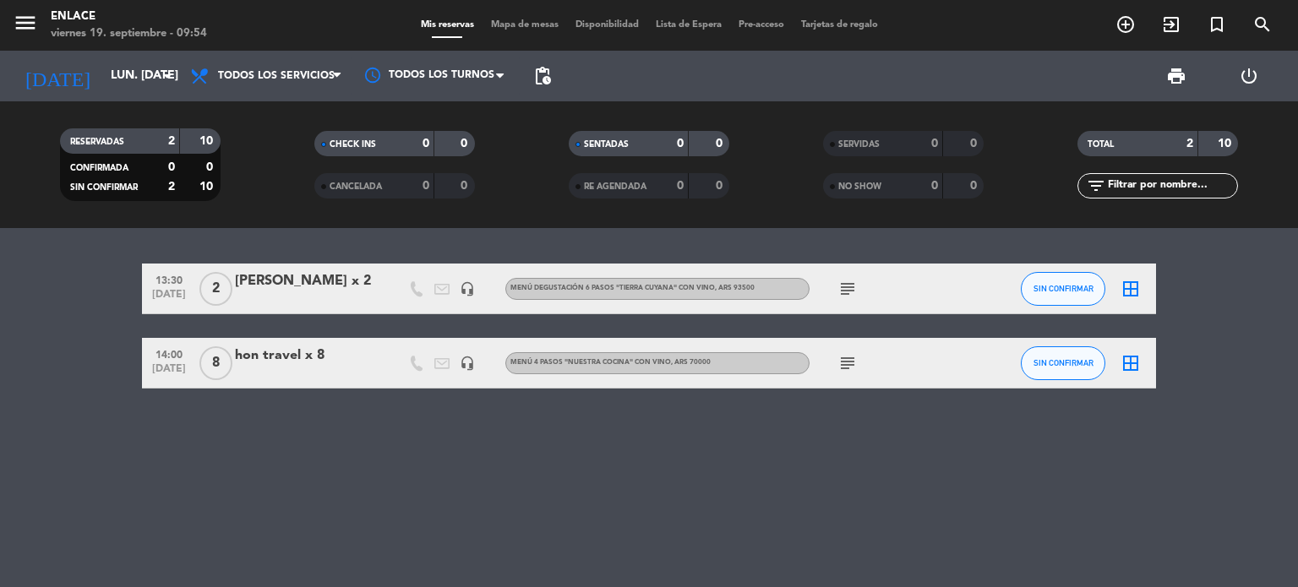
click at [849, 283] on icon "subject" at bounding box center [848, 289] width 20 height 20
click at [877, 438] on div "13:30 [DATE] 2 [PERSON_NAME] x 2 headset_mic Menú degustación 6 pasos "TIERRA C…" at bounding box center [649, 407] width 1298 height 359
click at [166, 77] on icon "arrow_drop_down" at bounding box center [167, 76] width 20 height 20
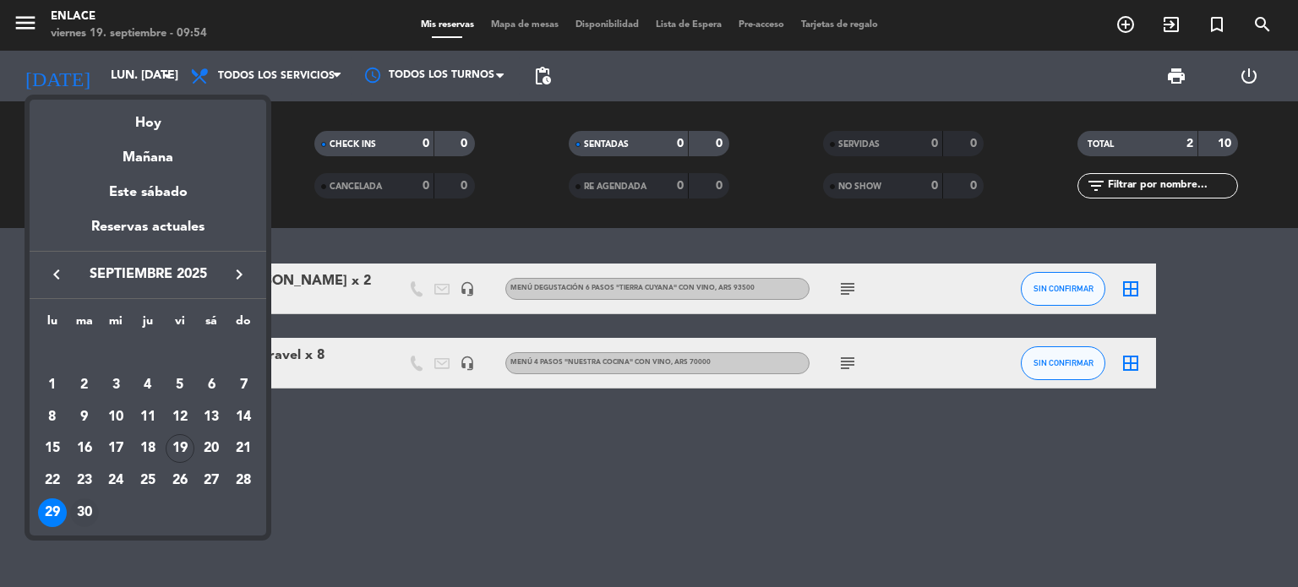
click at [81, 520] on div "30" at bounding box center [84, 513] width 29 height 29
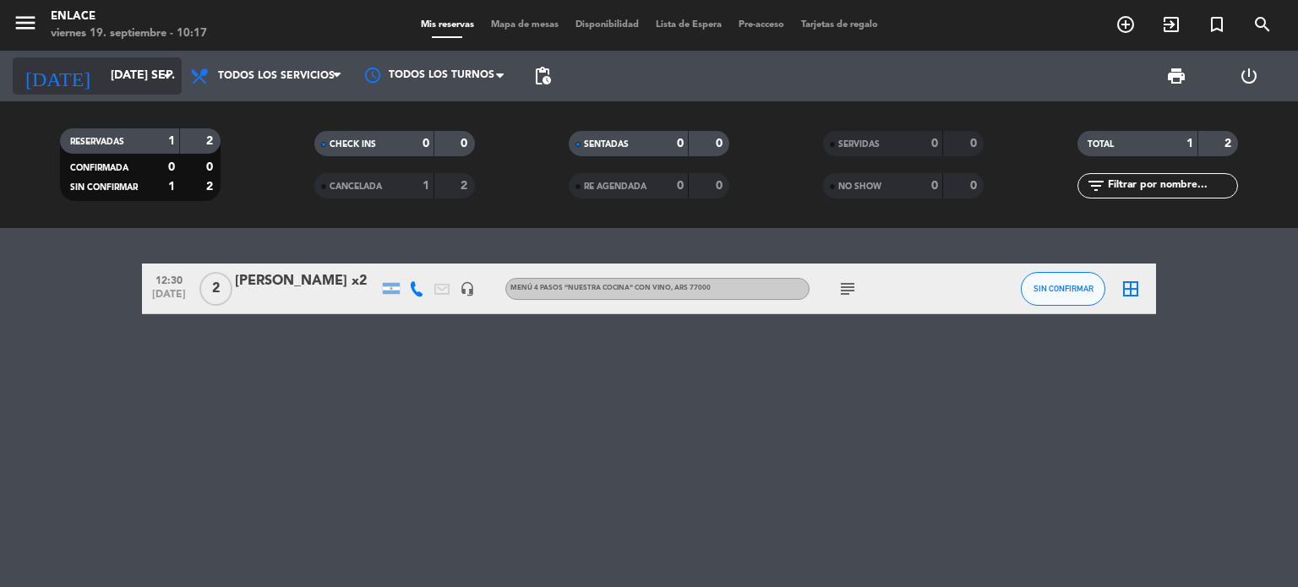
click at [177, 79] on input "[DATE] sep." at bounding box center [182, 76] width 161 height 30
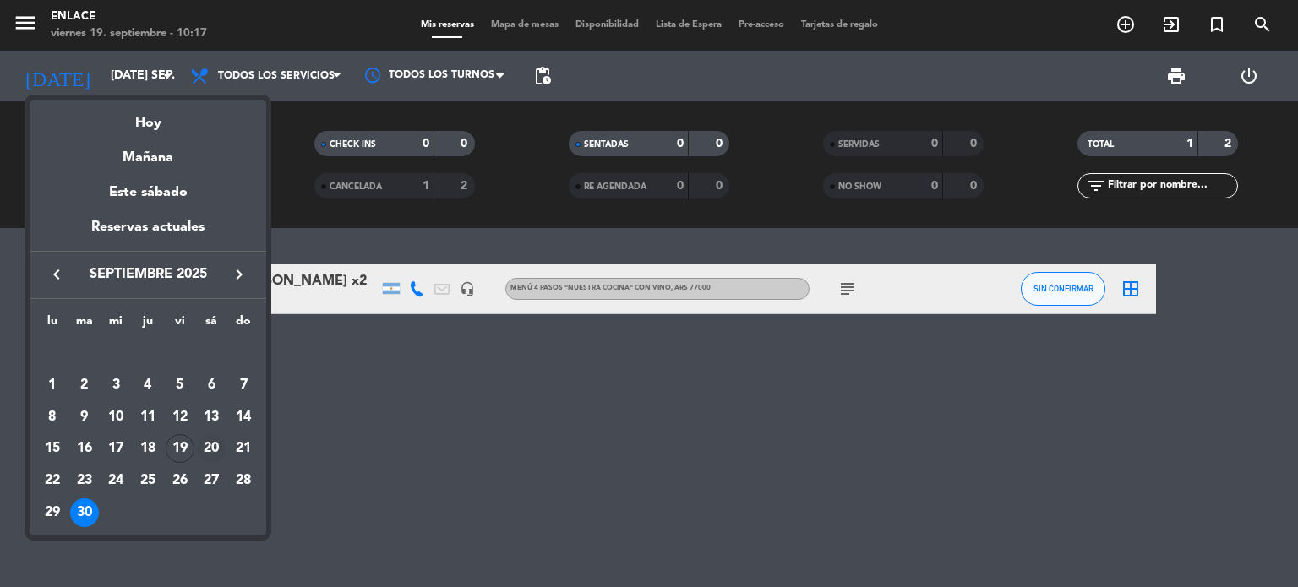
click at [216, 448] on div "20" at bounding box center [211, 448] width 29 height 29
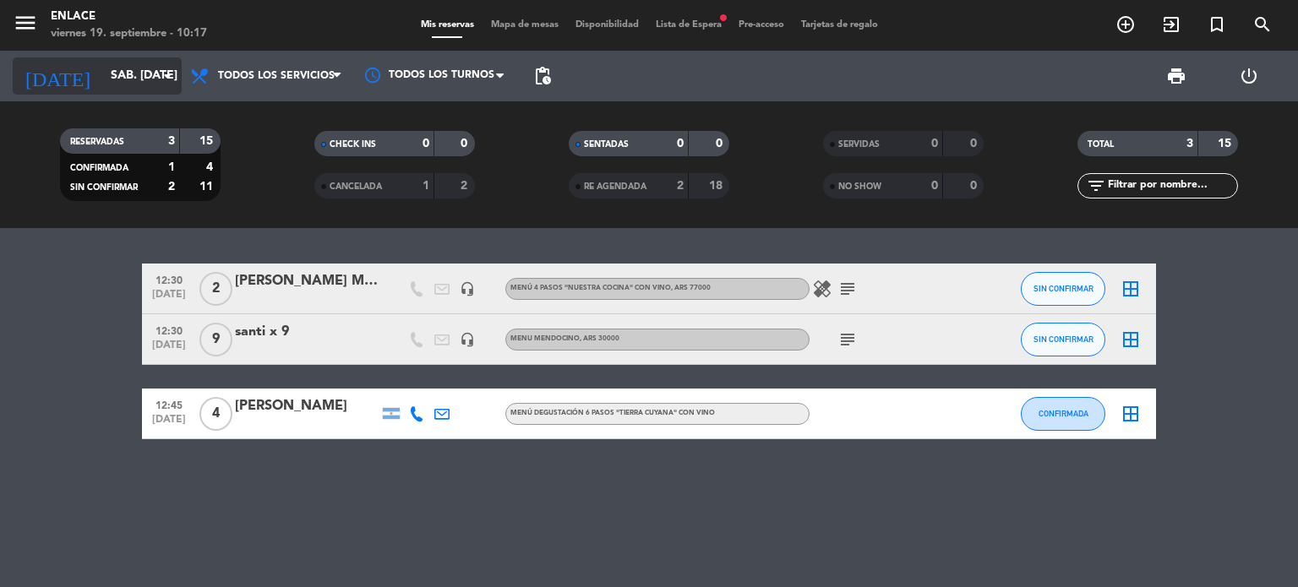
click at [168, 74] on icon "arrow_drop_down" at bounding box center [167, 76] width 20 height 20
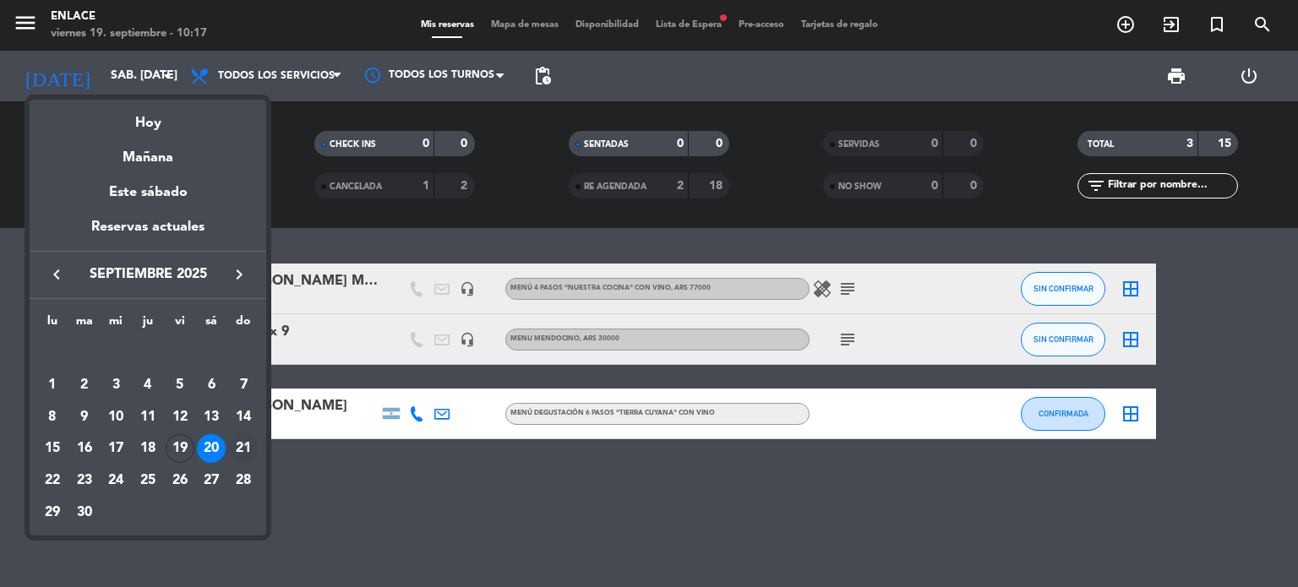
click at [242, 461] on div "21" at bounding box center [243, 448] width 29 height 29
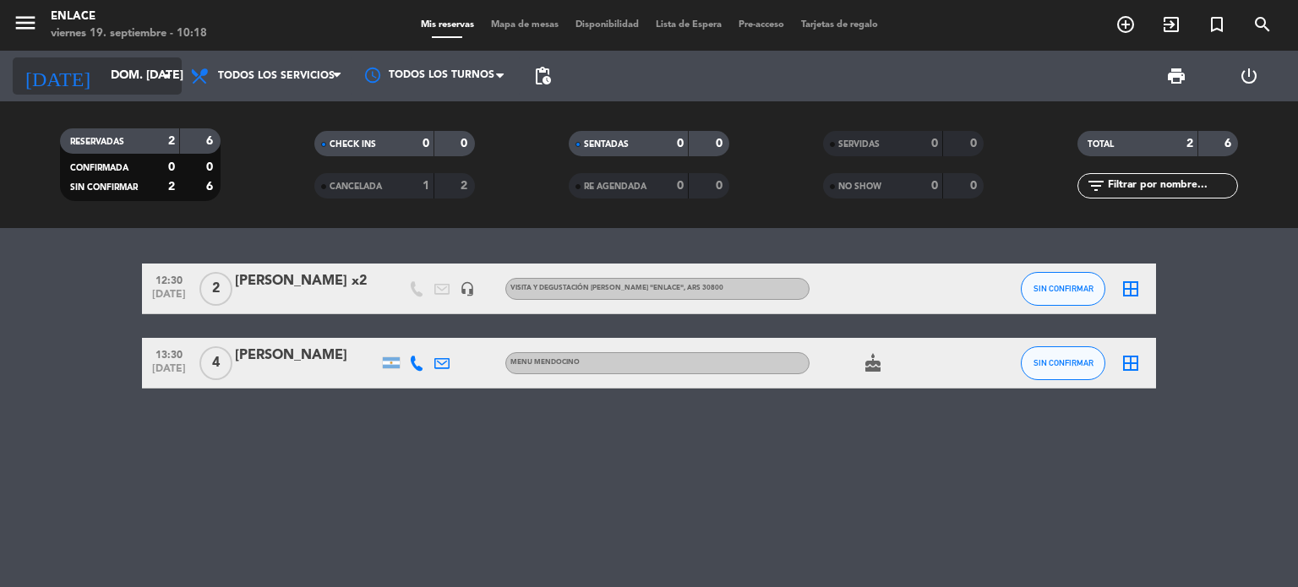
click at [164, 81] on icon "arrow_drop_down" at bounding box center [167, 76] width 20 height 20
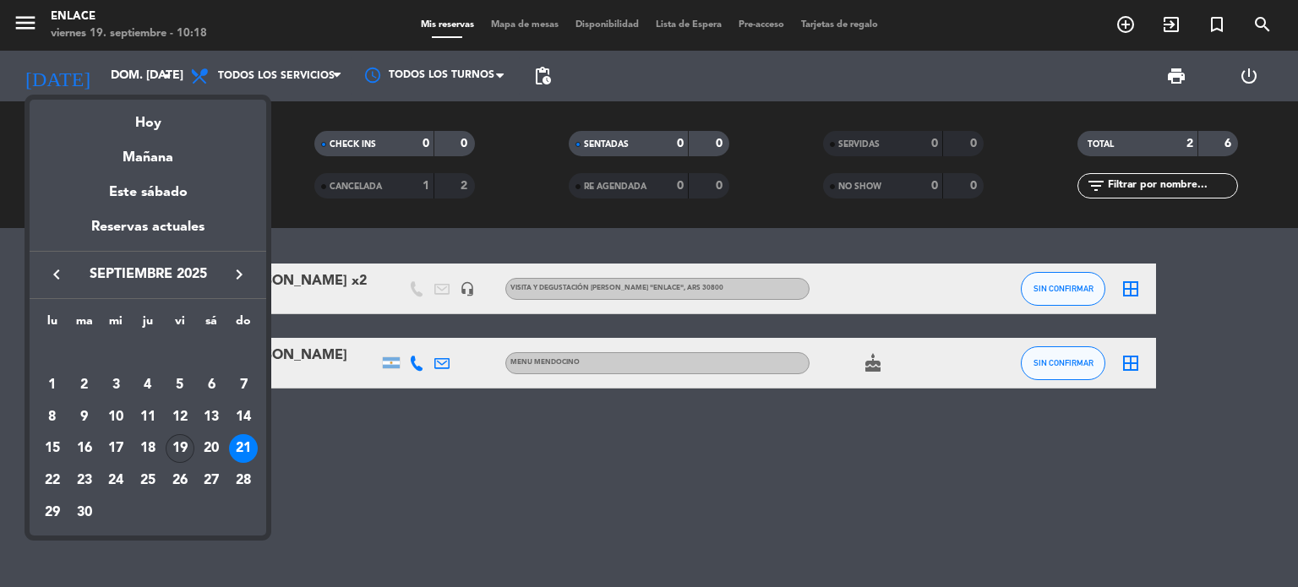
click at [190, 444] on div "19" at bounding box center [180, 448] width 29 height 29
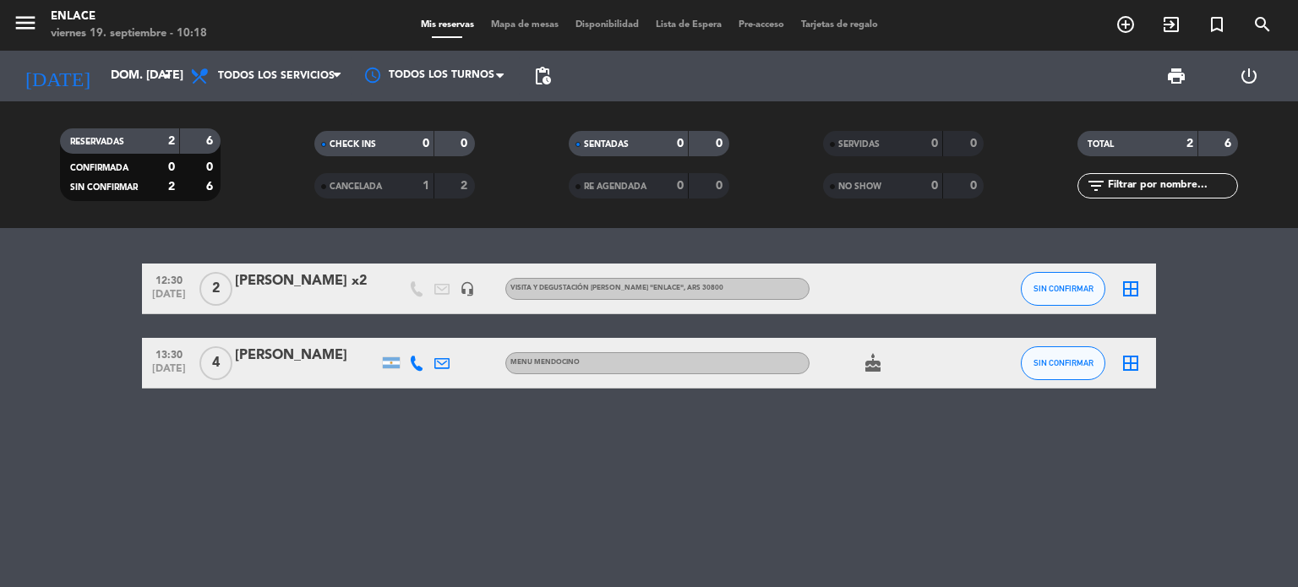
type input "vie. [DATE]"
